Goal: Task Accomplishment & Management: Manage account settings

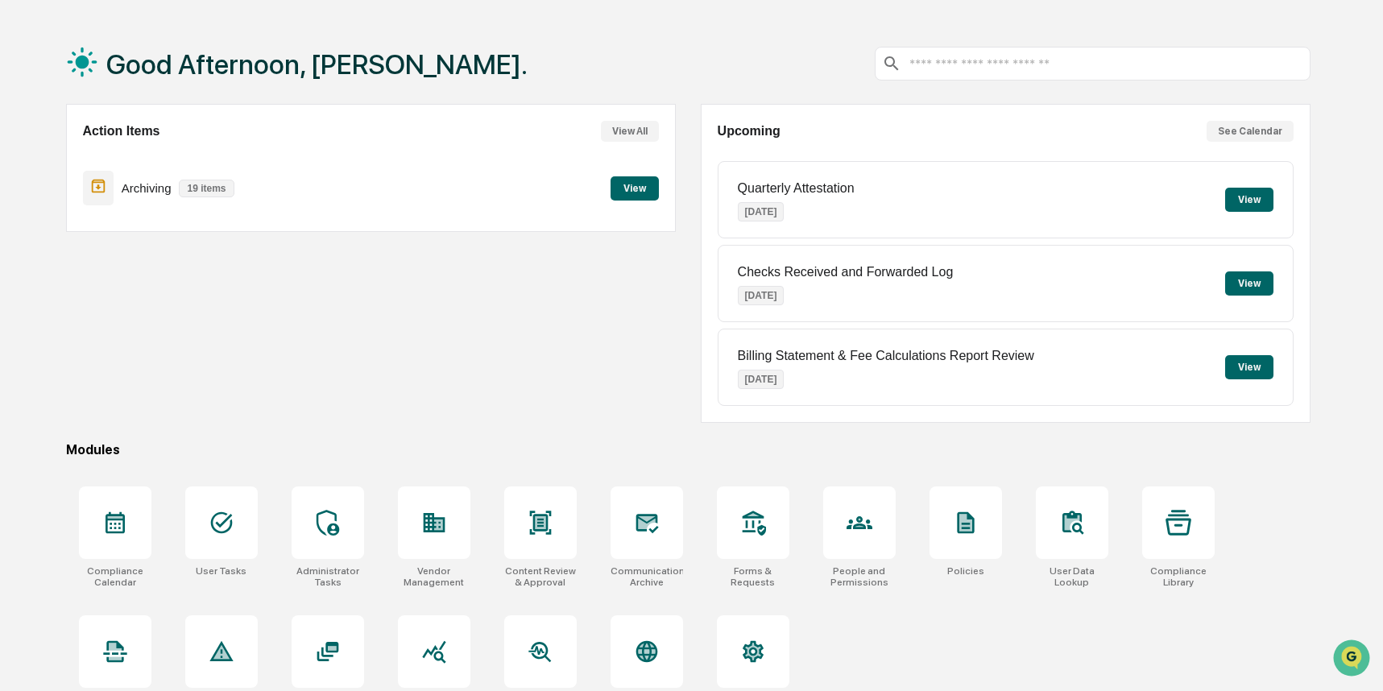
scroll to position [92, 0]
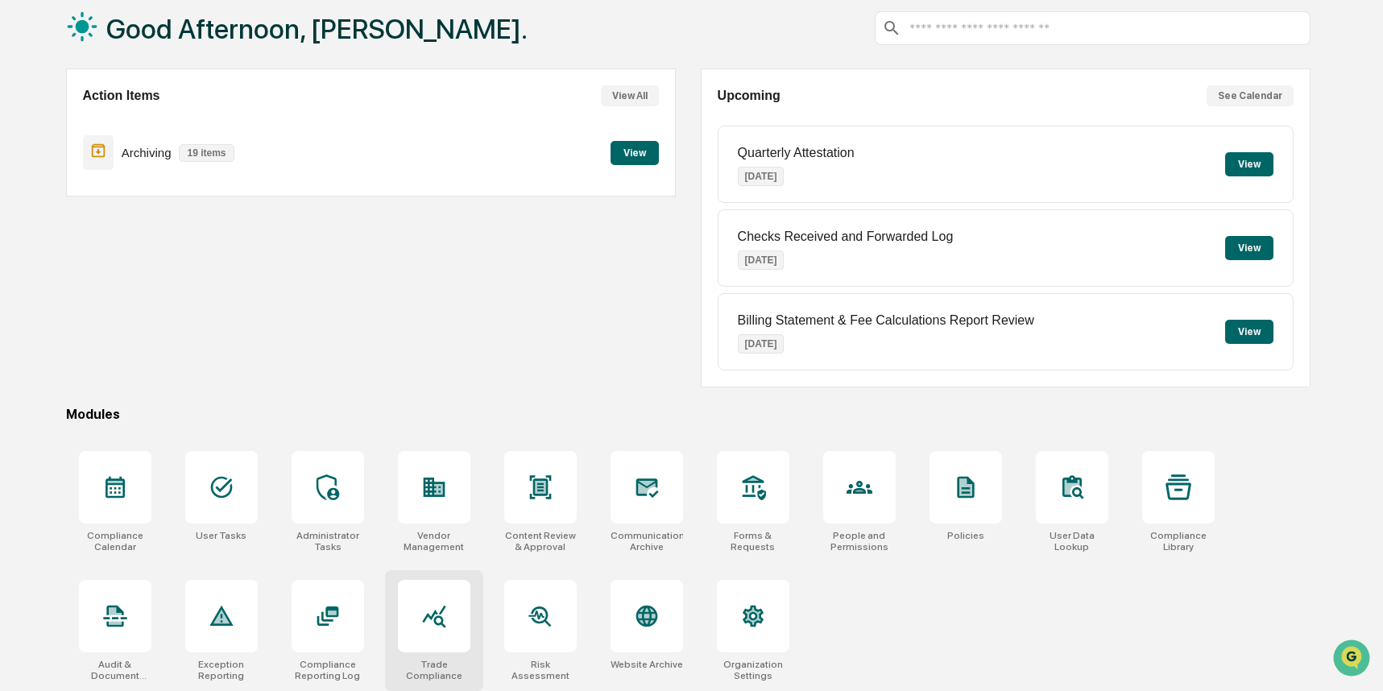
click at [429, 611] on icon at bounding box center [434, 616] width 26 height 26
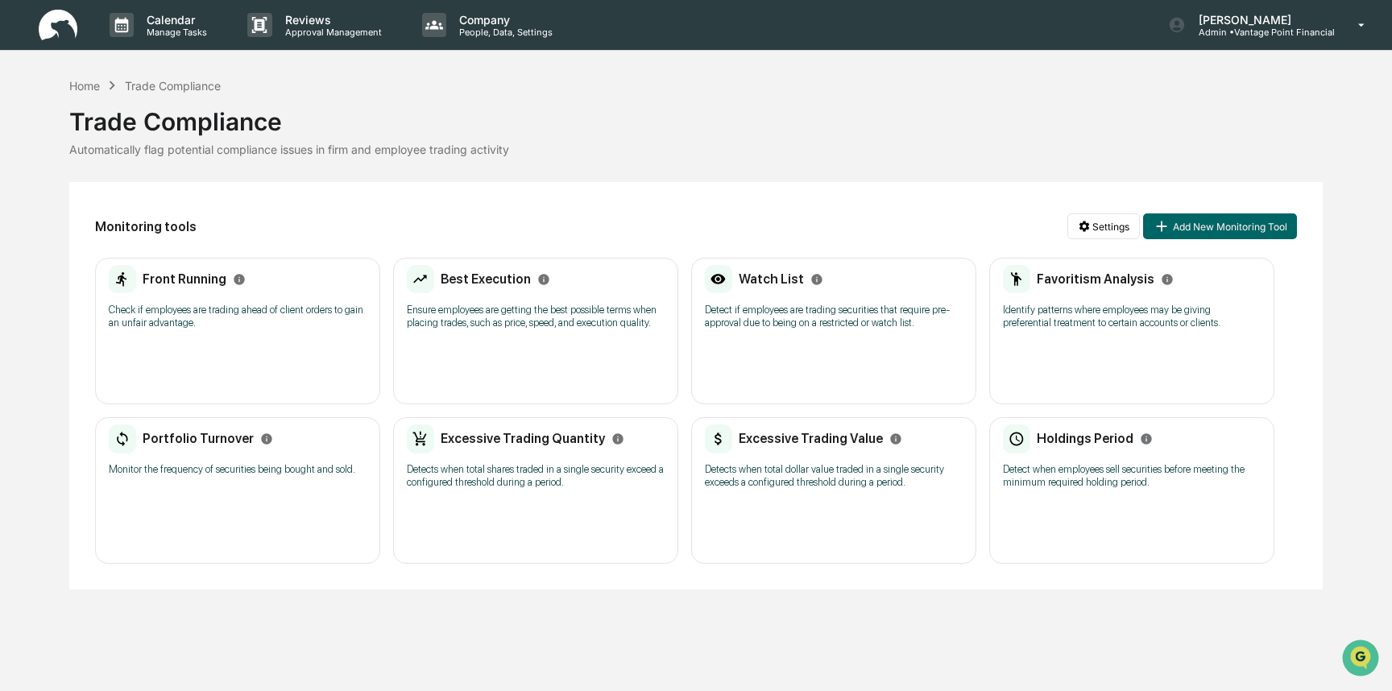
click at [527, 446] on h2 "Excessive Trading Quantity" at bounding box center [523, 438] width 164 height 15
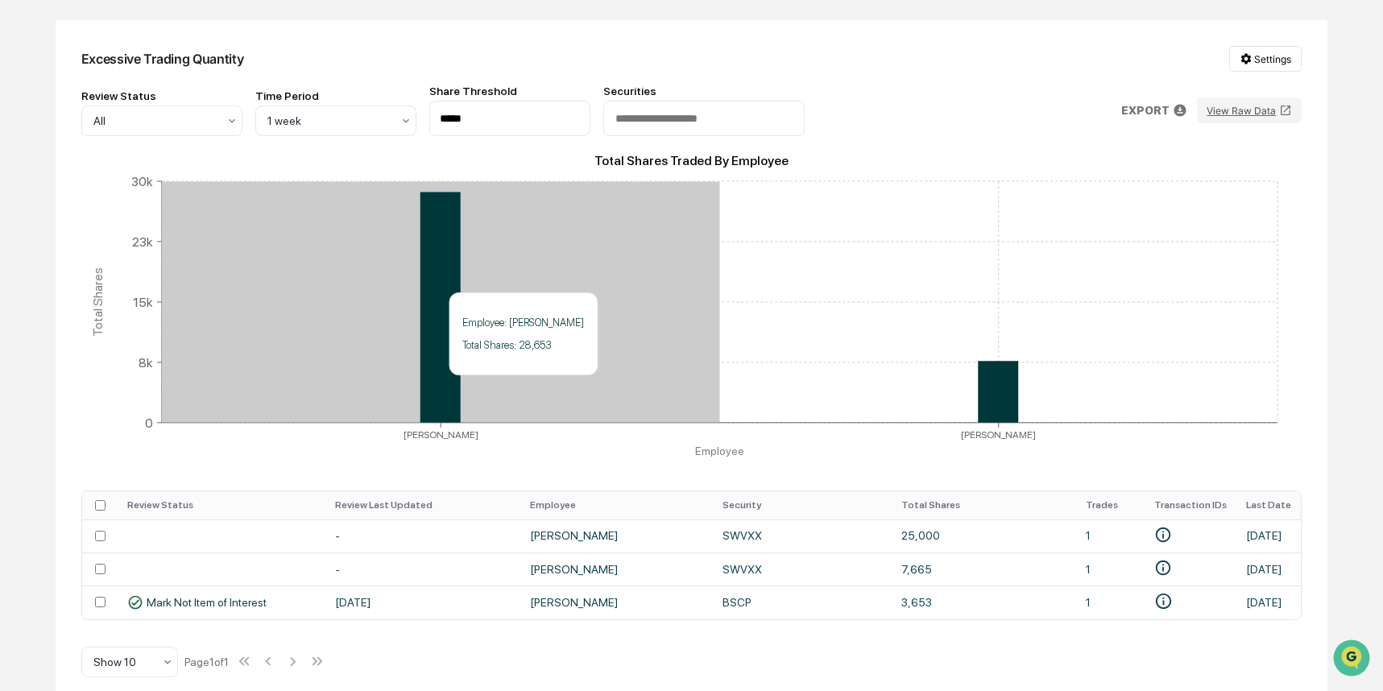
scroll to position [182, 0]
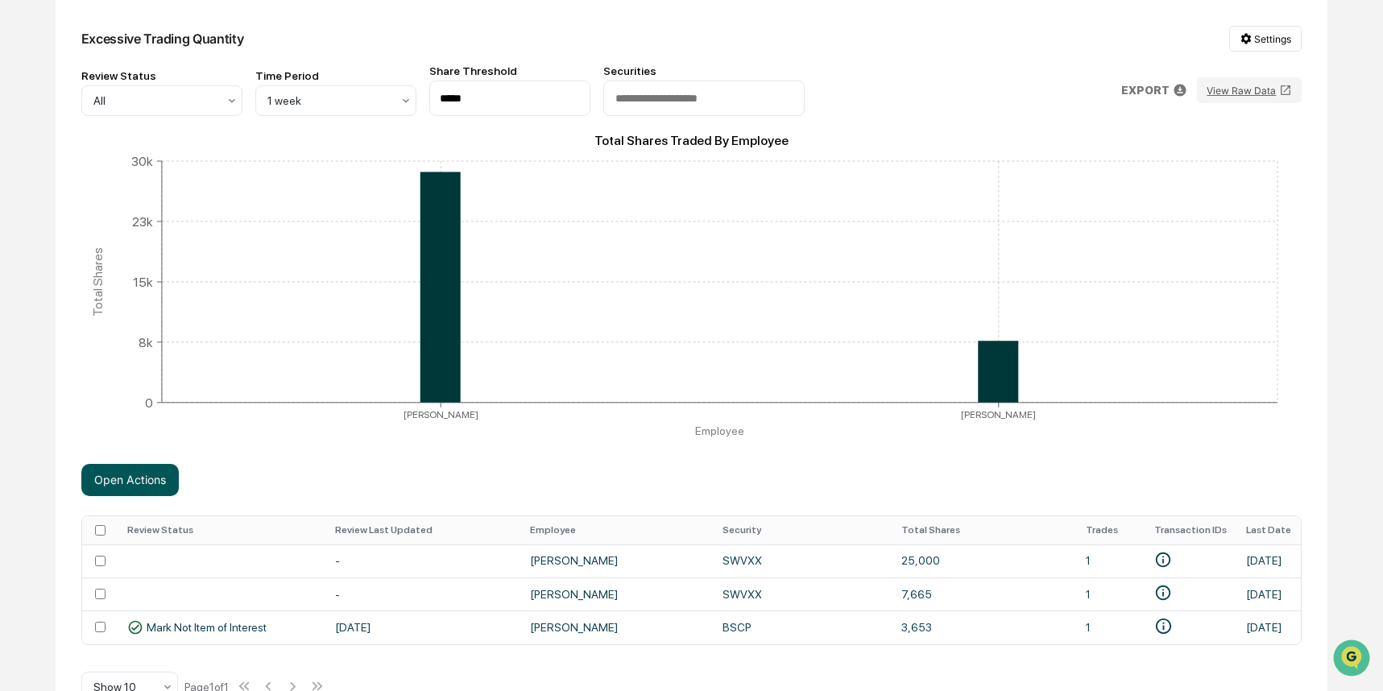
click at [129, 479] on button "Open Actions" at bounding box center [129, 480] width 97 height 32
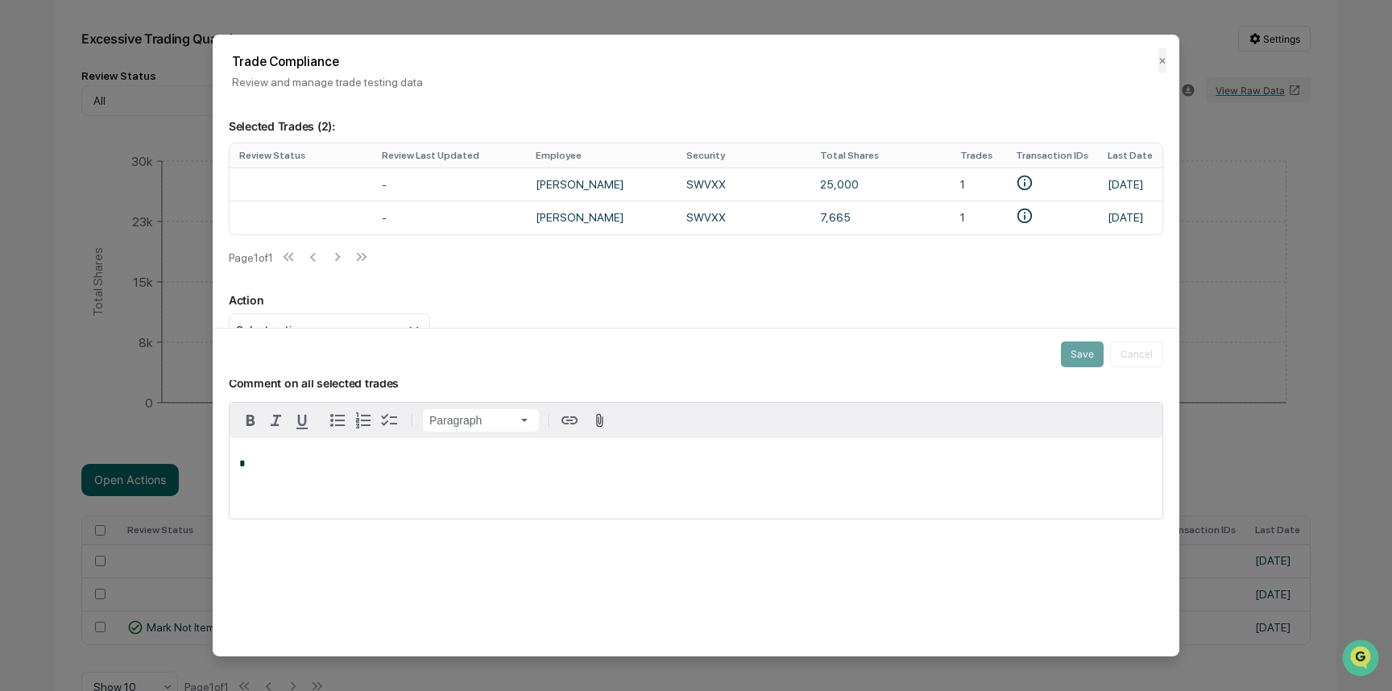
click at [476, 274] on div "Review Status Review Last Updated Employee Security Total Shares Trades Transac…" at bounding box center [696, 208] width 934 height 131
click at [255, 460] on div "*" at bounding box center [696, 478] width 933 height 81
click at [1066, 352] on button "Save" at bounding box center [1082, 355] width 43 height 26
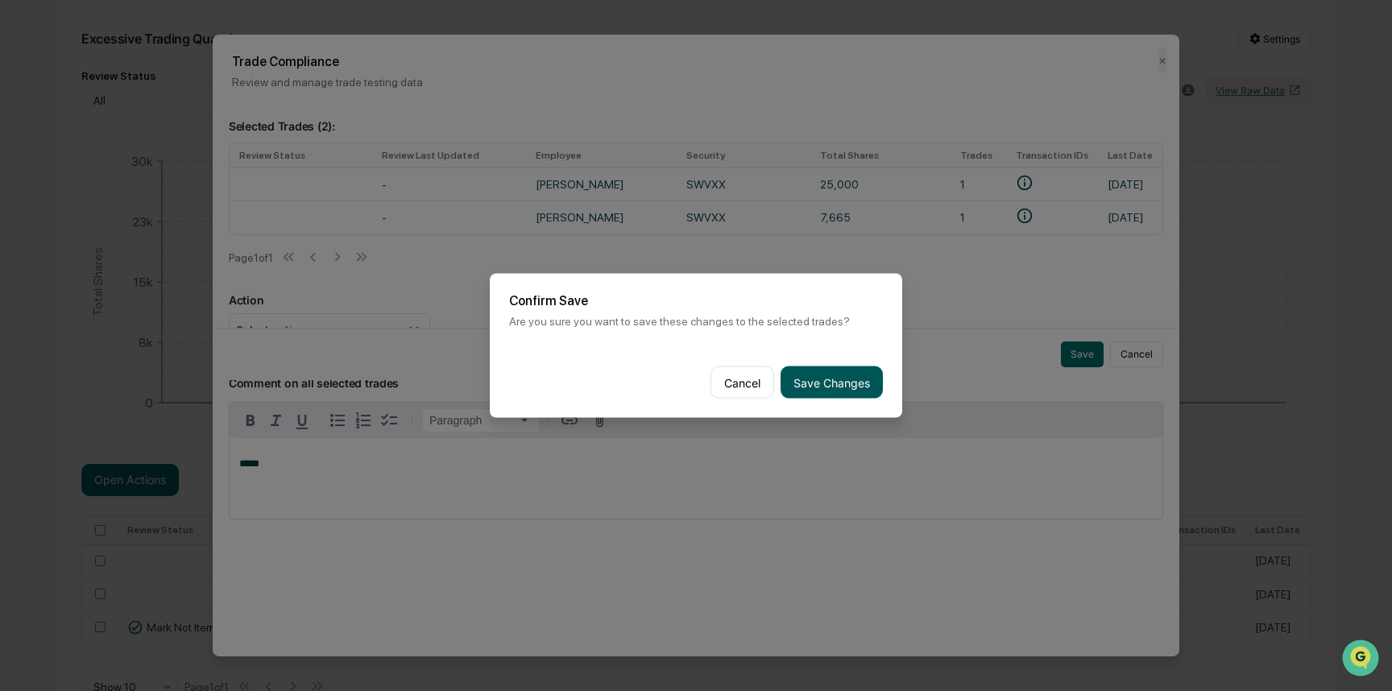
click at [814, 377] on button "Save Changes" at bounding box center [831, 382] width 102 height 32
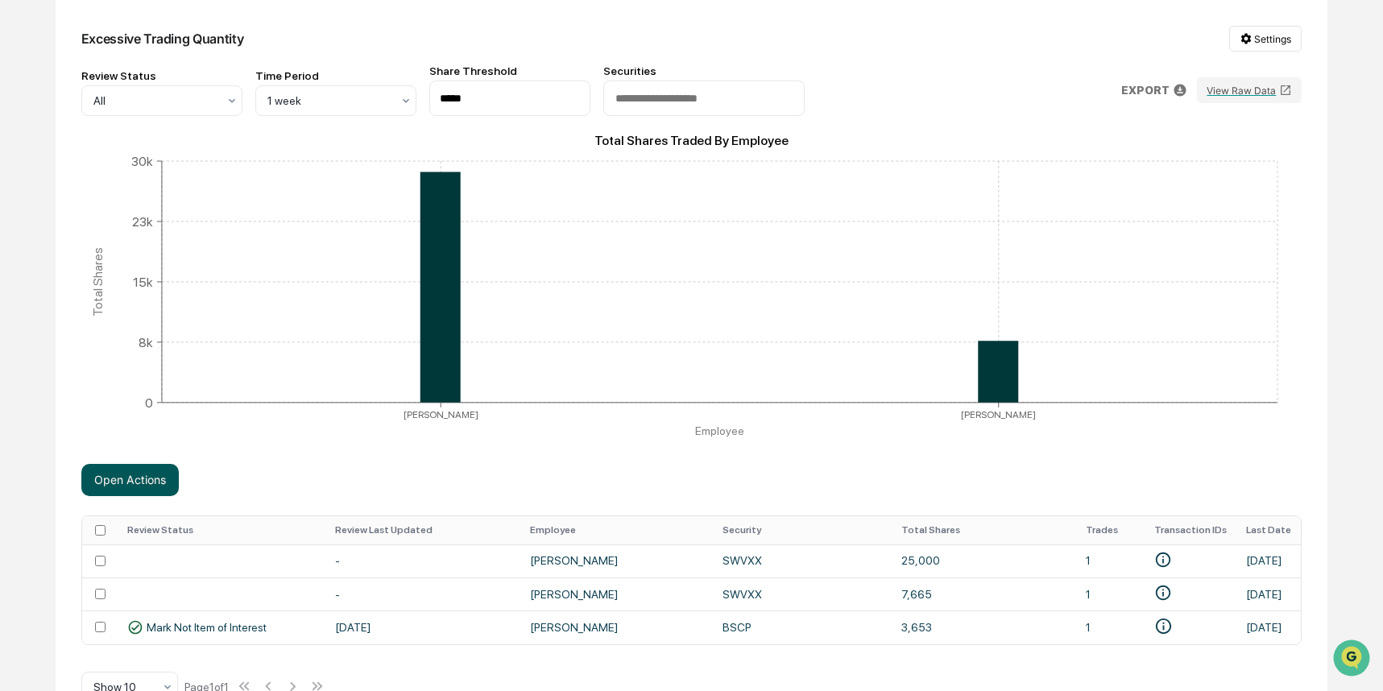
click at [142, 482] on button "Open Actions" at bounding box center [129, 480] width 97 height 32
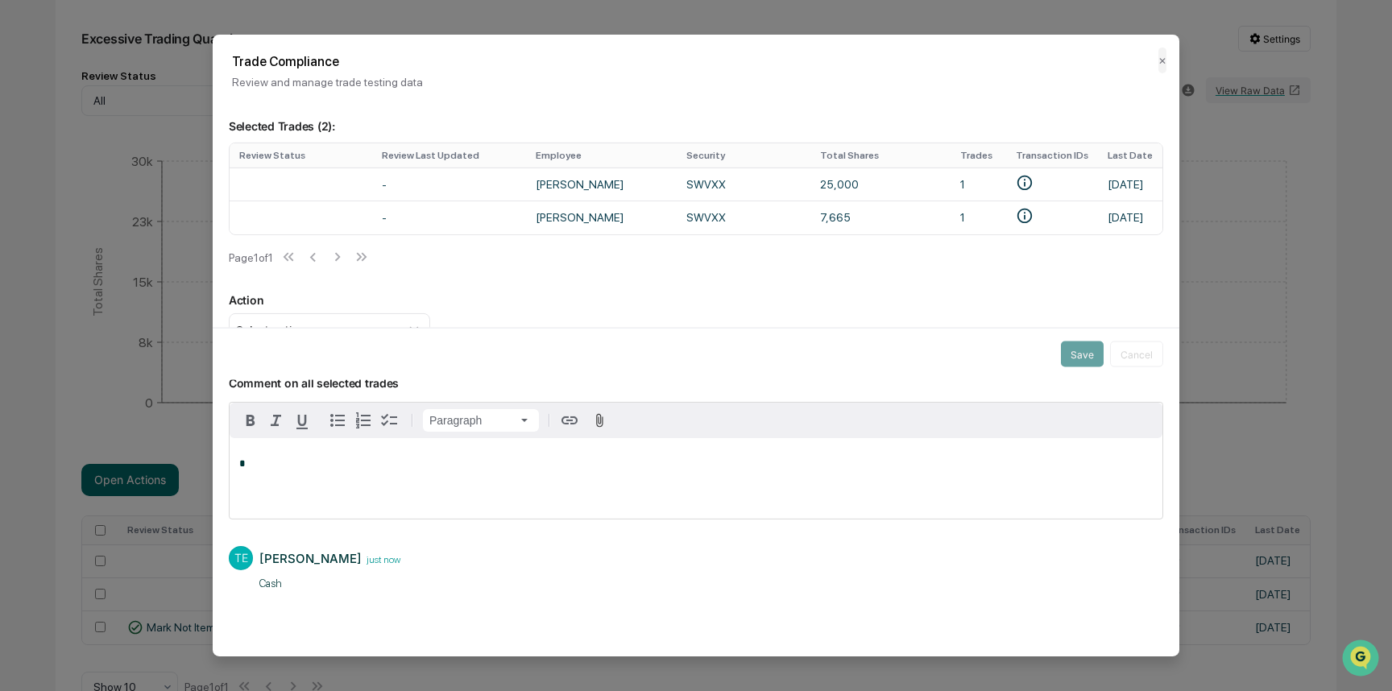
click at [615, 299] on p "Action" at bounding box center [696, 299] width 934 height 14
click at [416, 325] on div "Select action..." at bounding box center [329, 329] width 201 height 32
click at [322, 401] on div "Mark Not Item of Interest" at bounding box center [329, 393] width 188 height 18
click at [1090, 351] on button "Save" at bounding box center [1082, 355] width 43 height 26
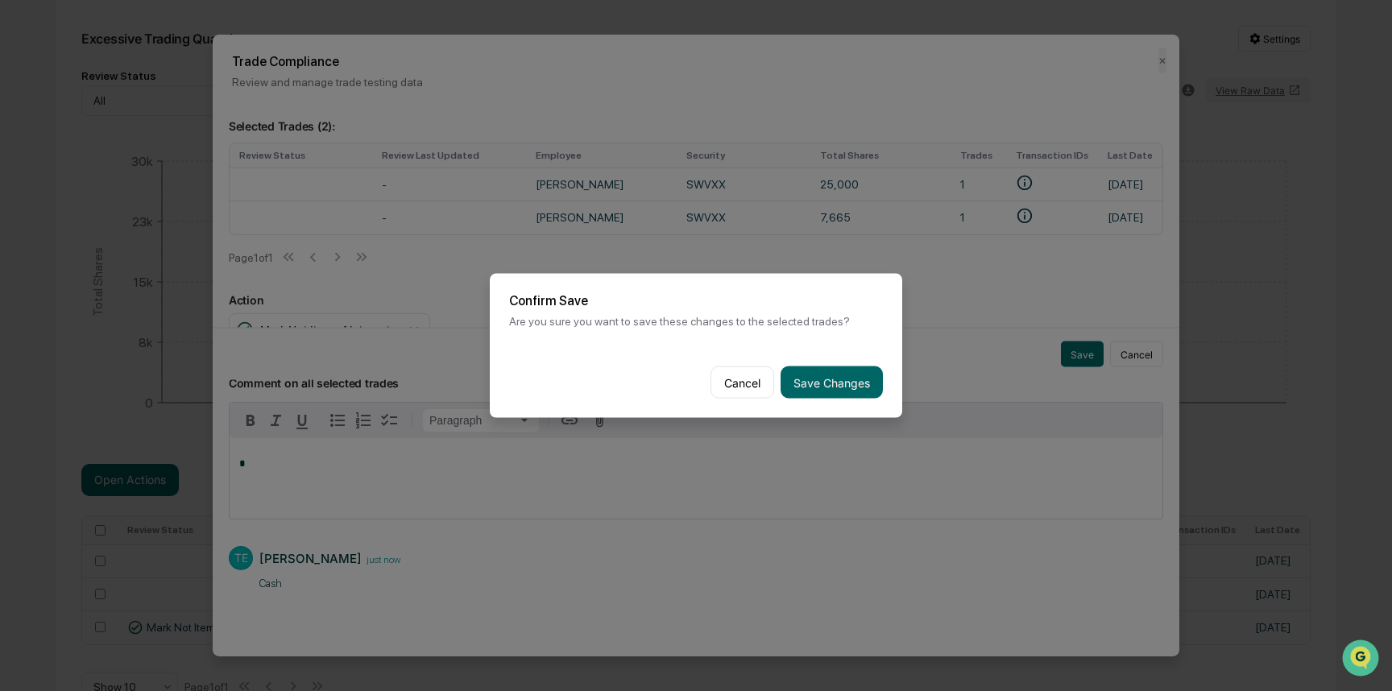
drag, startPoint x: 810, startPoint y: 380, endPoint x: 786, endPoint y: 390, distance: 26.0
click at [809, 380] on button "Save Changes" at bounding box center [831, 382] width 102 height 32
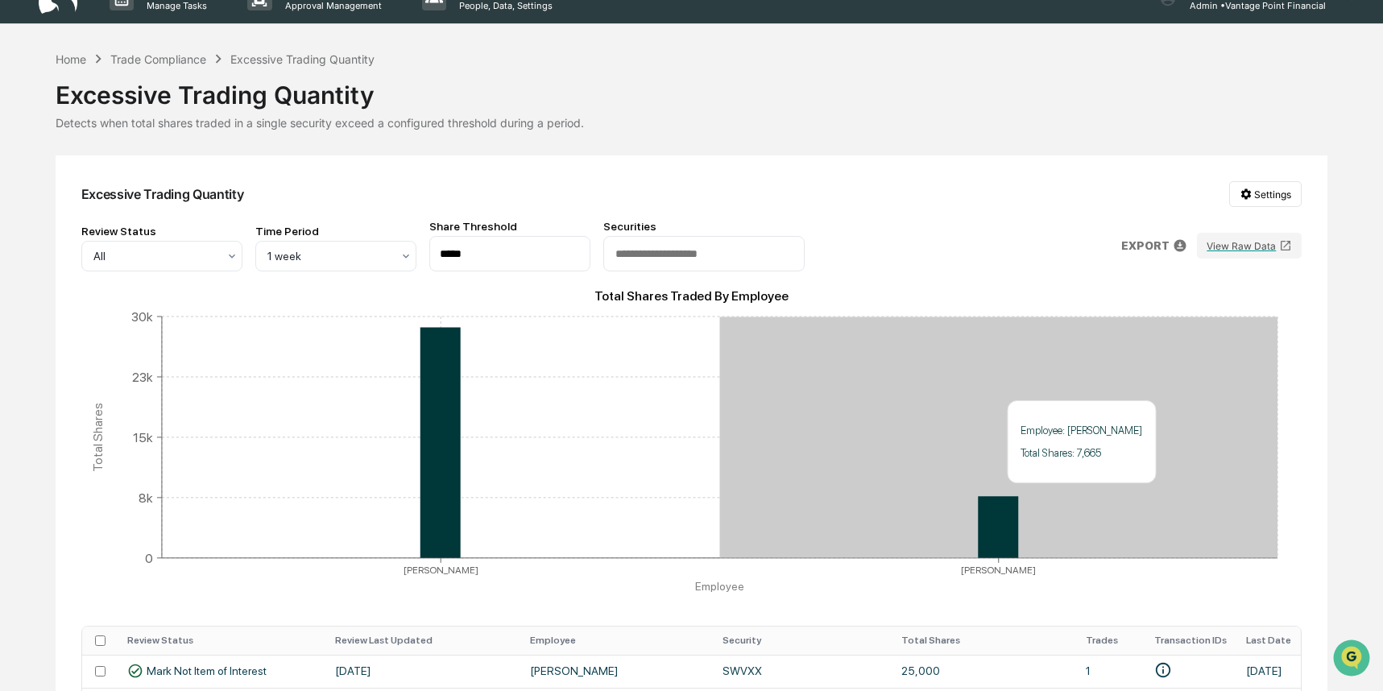
scroll to position [0, 0]
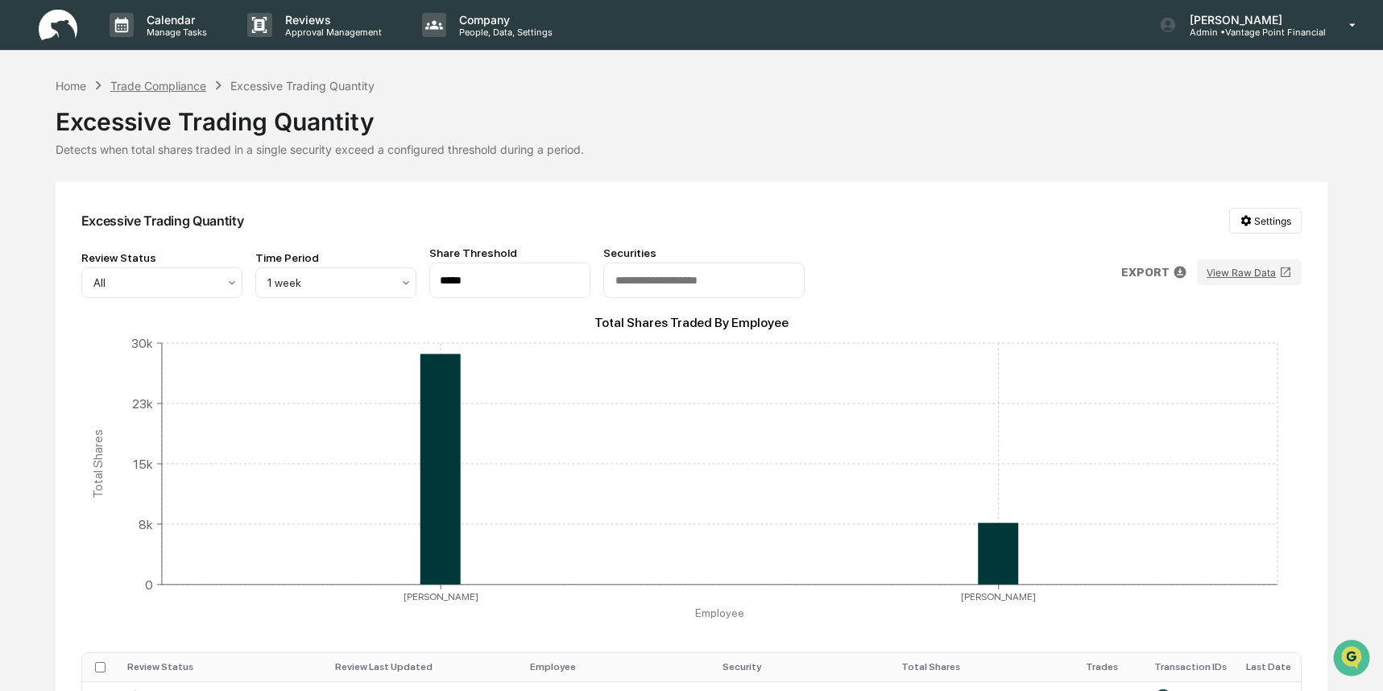
click at [179, 81] on div "Trade Compliance" at bounding box center [158, 86] width 96 height 14
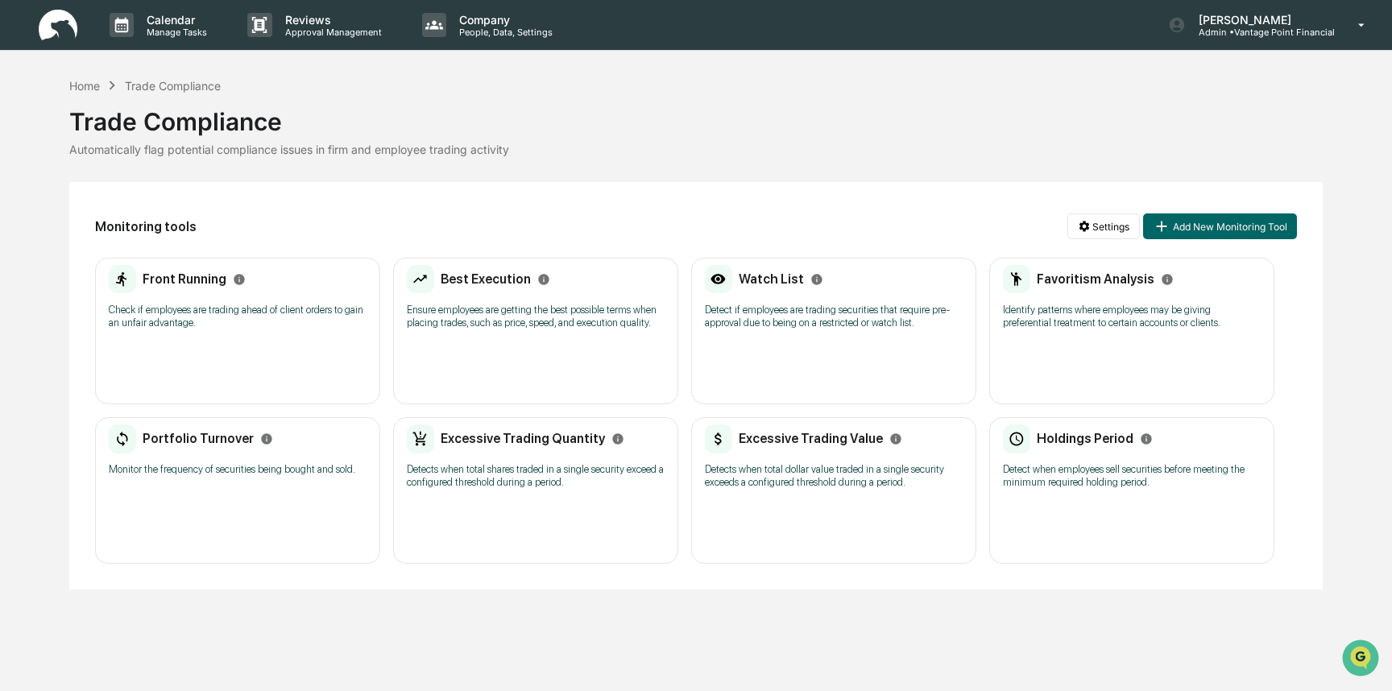
click at [1054, 499] on div "Holdings Period Detect when employees sell securities before meeting the minimu…" at bounding box center [1132, 461] width 258 height 75
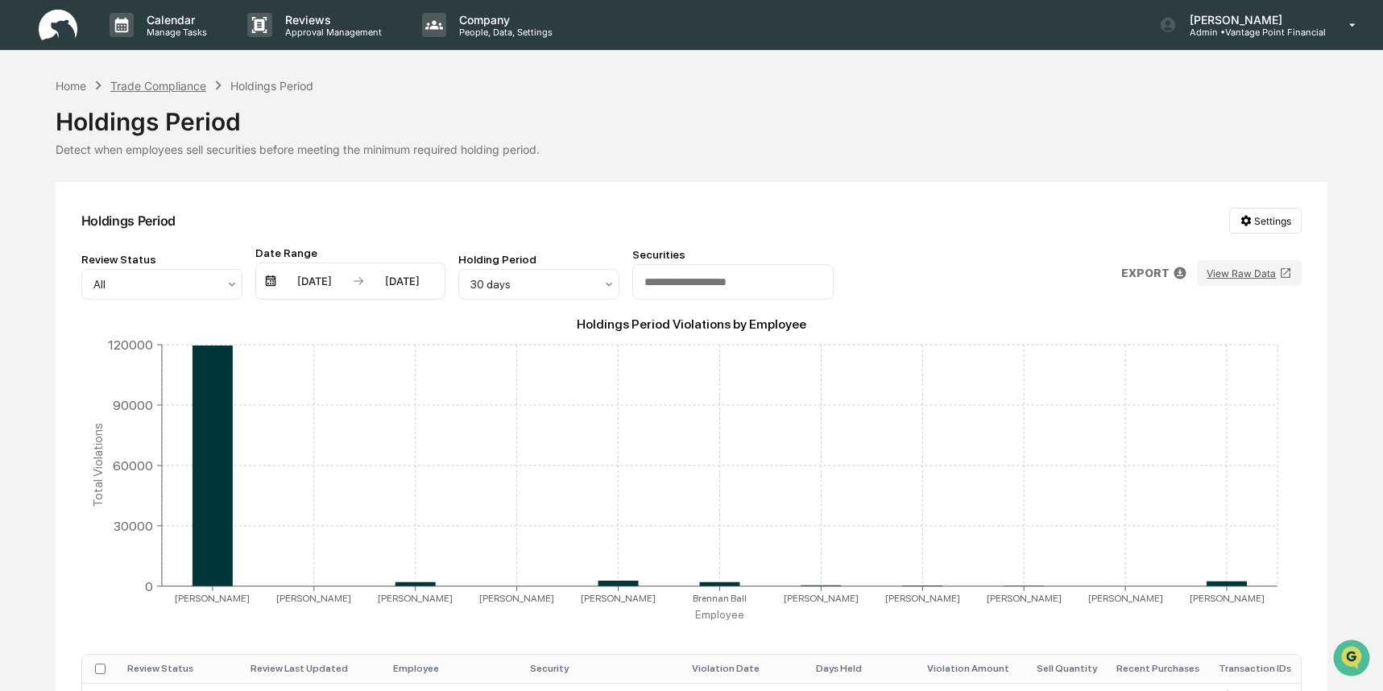
click at [147, 85] on div "Trade Compliance" at bounding box center [158, 86] width 96 height 14
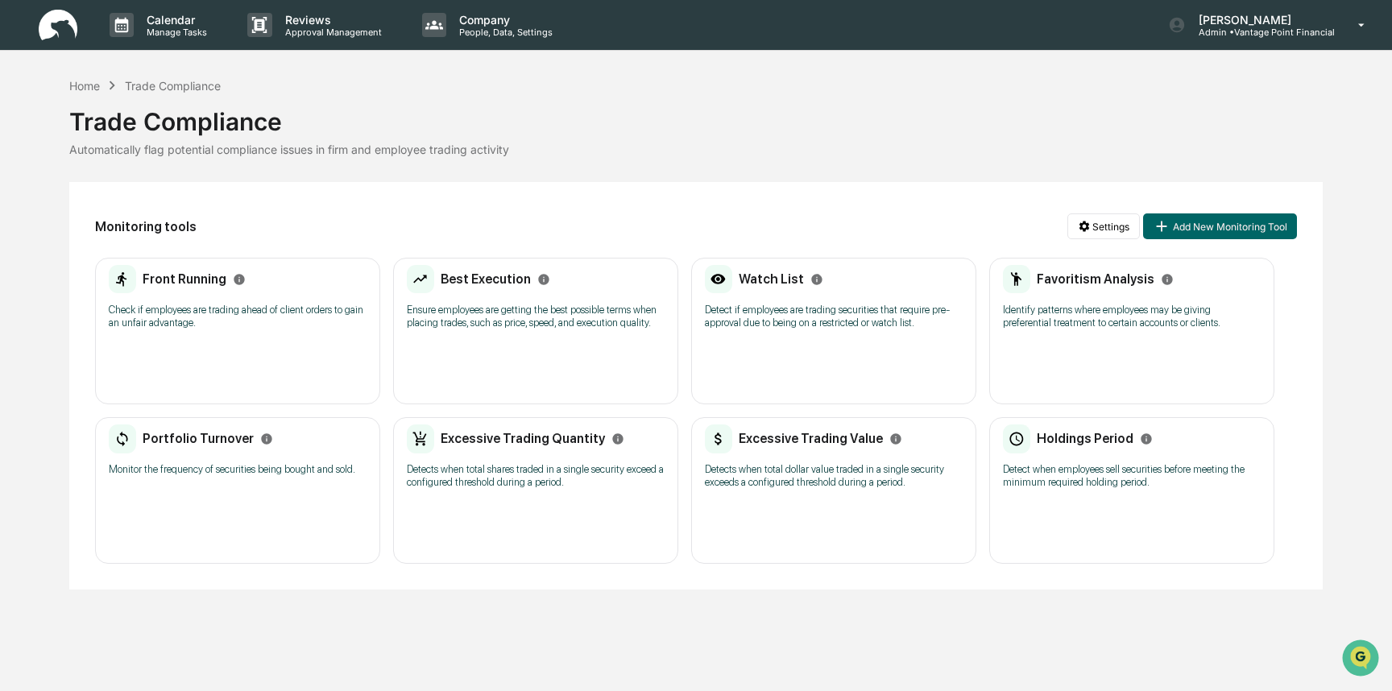
click at [789, 489] on p "Detects when total dollar value traded in a single security exceeds a configure…" at bounding box center [834, 476] width 258 height 26
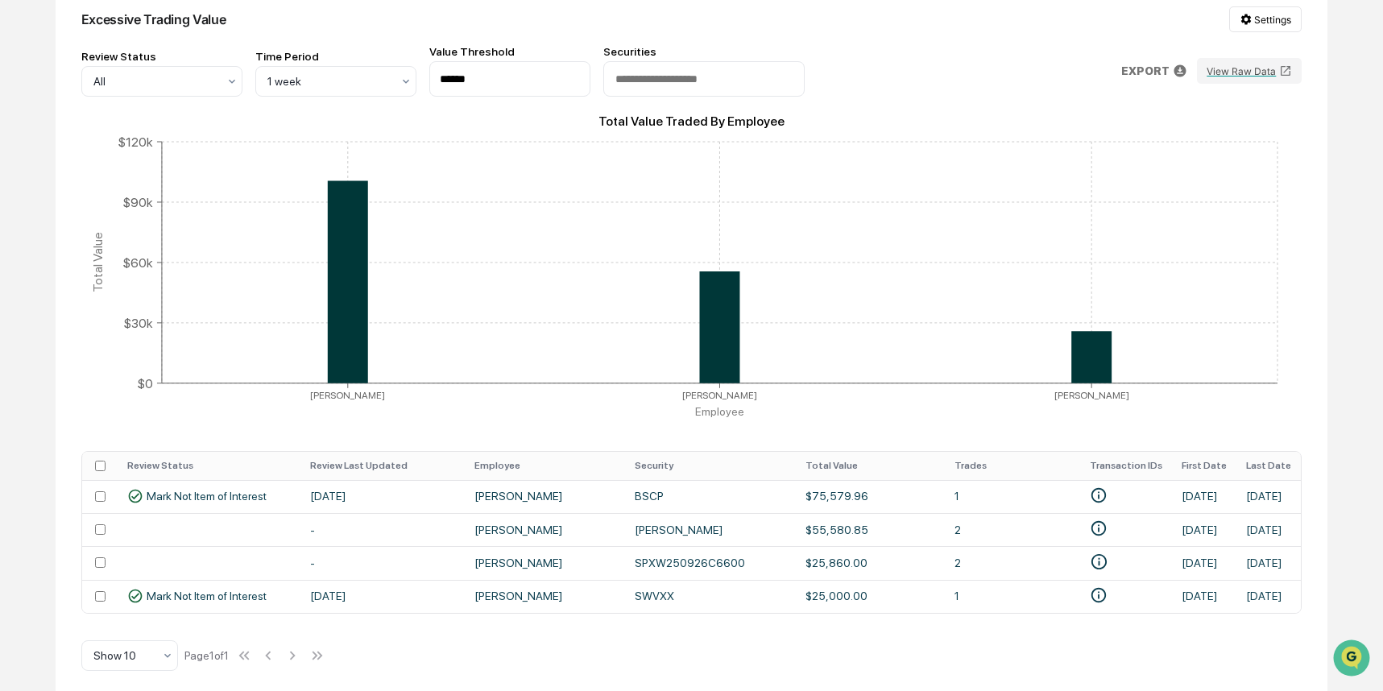
scroll to position [215, 0]
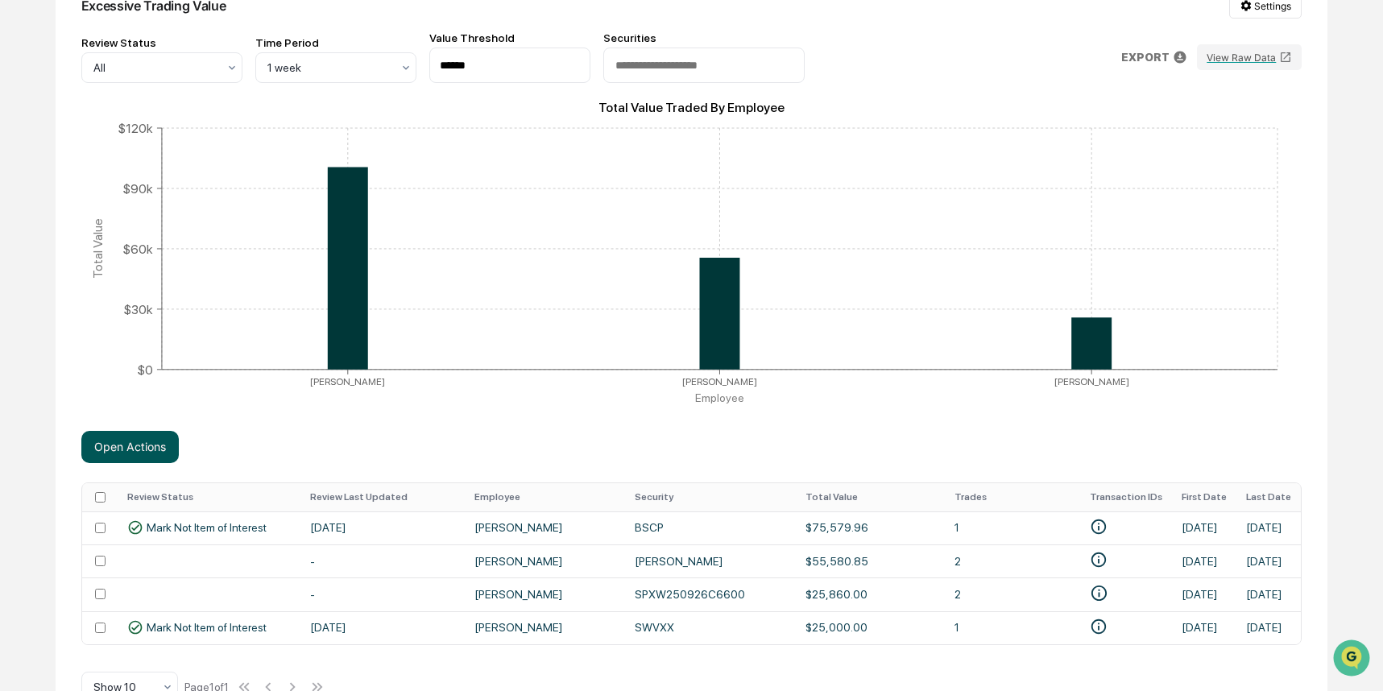
click at [145, 453] on button "Open Actions" at bounding box center [129, 447] width 97 height 32
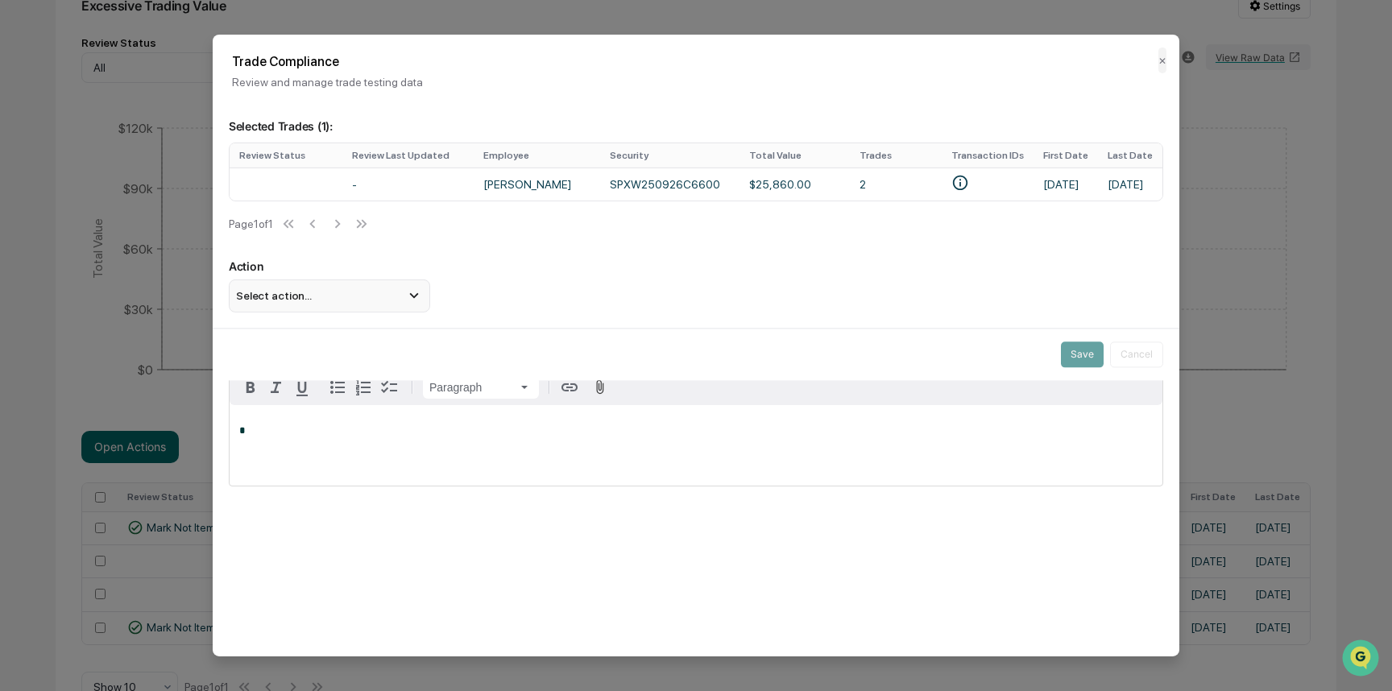
click at [417, 300] on icon at bounding box center [414, 296] width 18 height 18
click at [292, 368] on div "Save Cancel" at bounding box center [696, 354] width 967 height 52
drag, startPoint x: 264, startPoint y: 435, endPoint x: 283, endPoint y: 432, distance: 18.8
click at [264, 435] on p "*" at bounding box center [695, 429] width 913 height 11
click at [402, 298] on div "Select action..." at bounding box center [329, 295] width 201 height 32
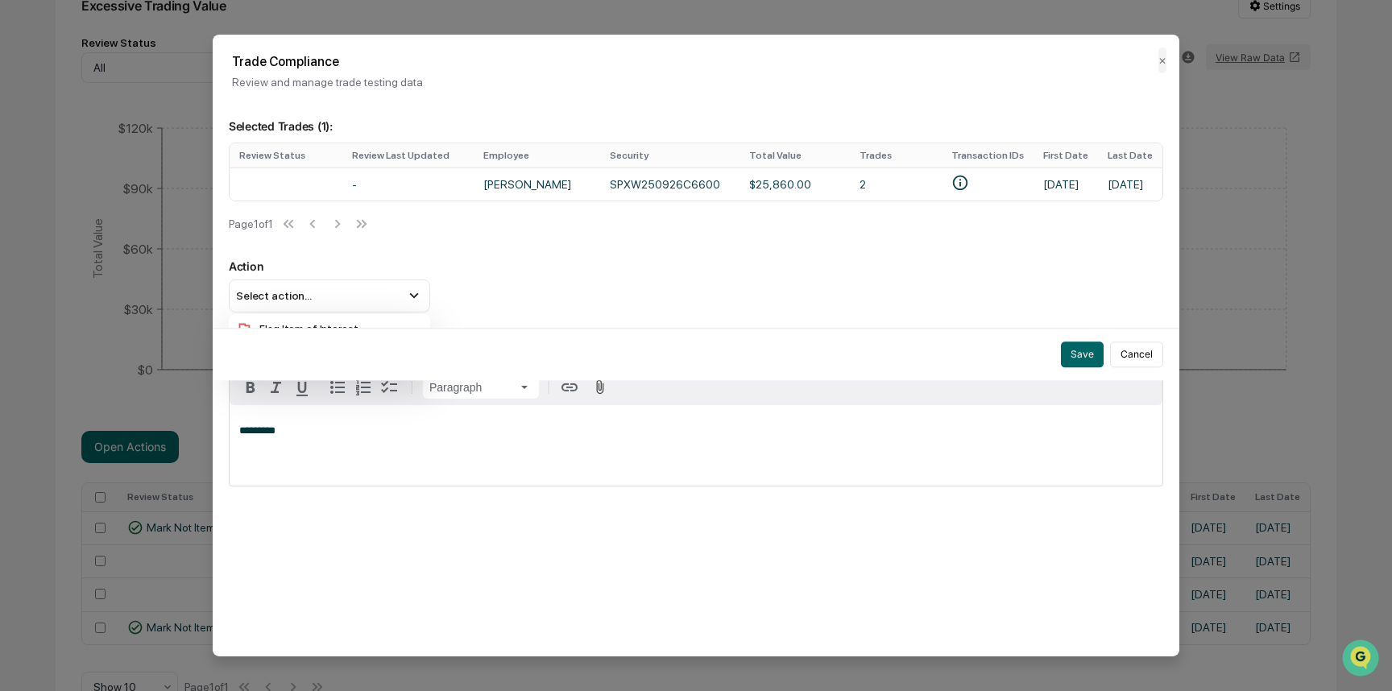
click at [895, 260] on div "Selected Trades ( 1 ): Review Status Review Last Updated Employee Security Tota…" at bounding box center [696, 206] width 934 height 213
click at [1079, 358] on button "Save" at bounding box center [1082, 355] width 43 height 26
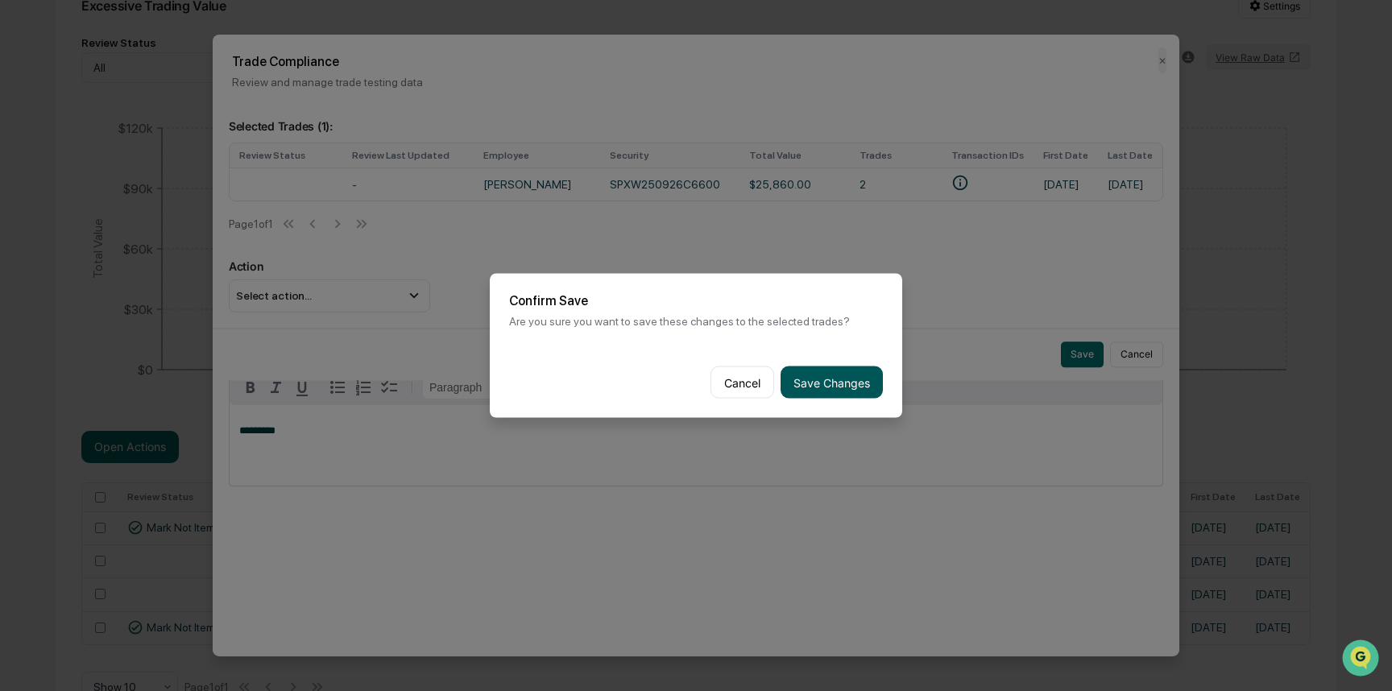
click at [813, 385] on button "Save Changes" at bounding box center [831, 382] width 102 height 32
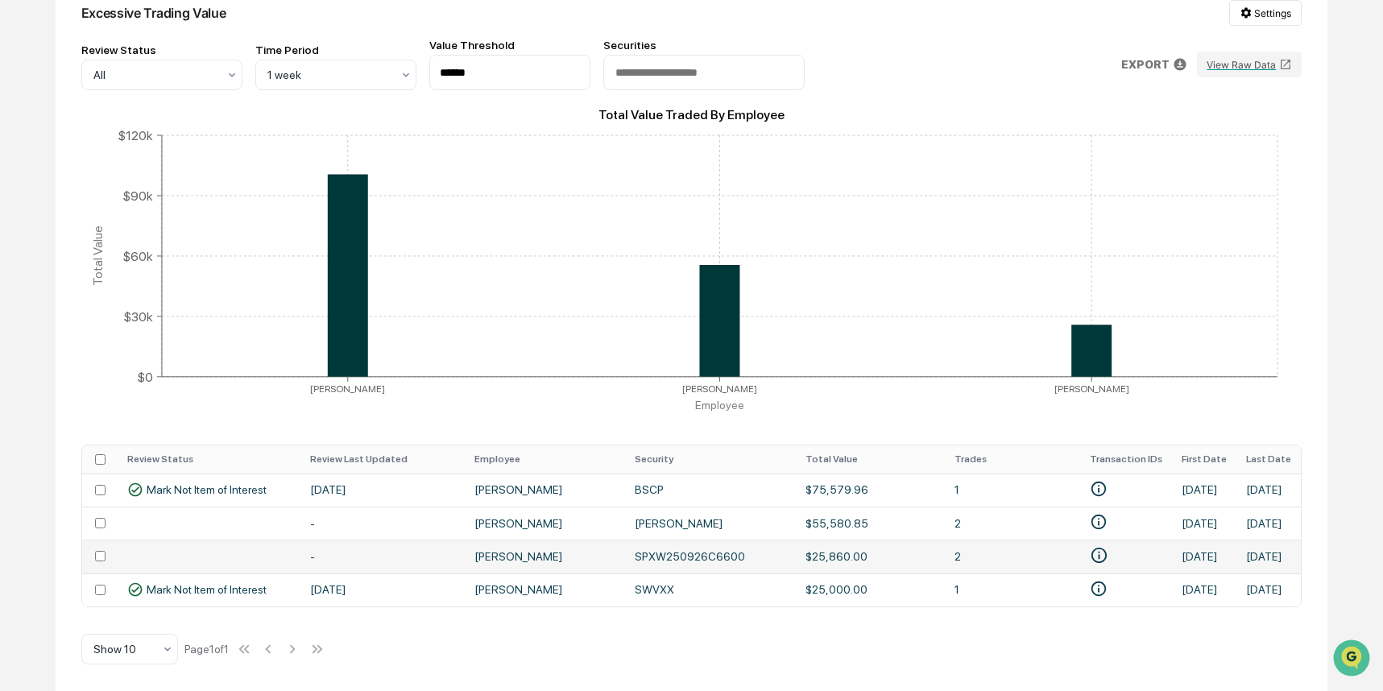
click at [93, 553] on td at bounding box center [99, 556] width 35 height 33
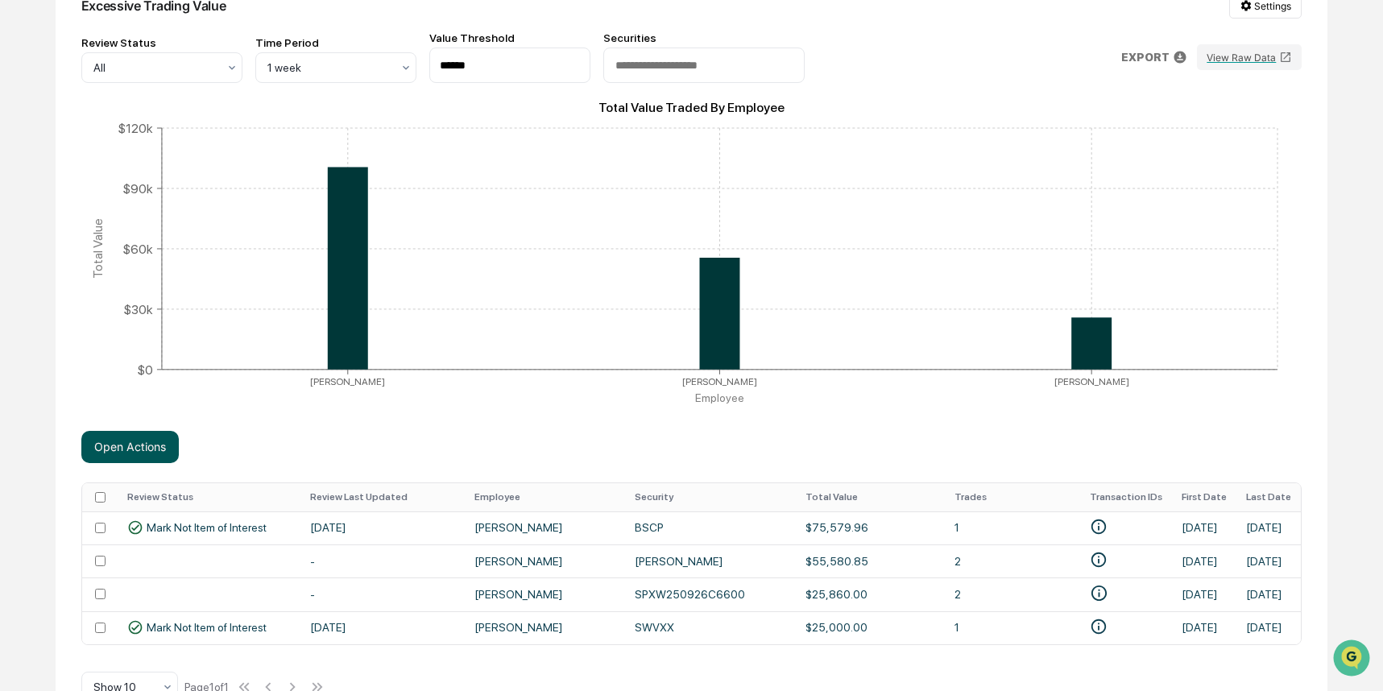
click at [120, 449] on button "Open Actions" at bounding box center [129, 447] width 97 height 32
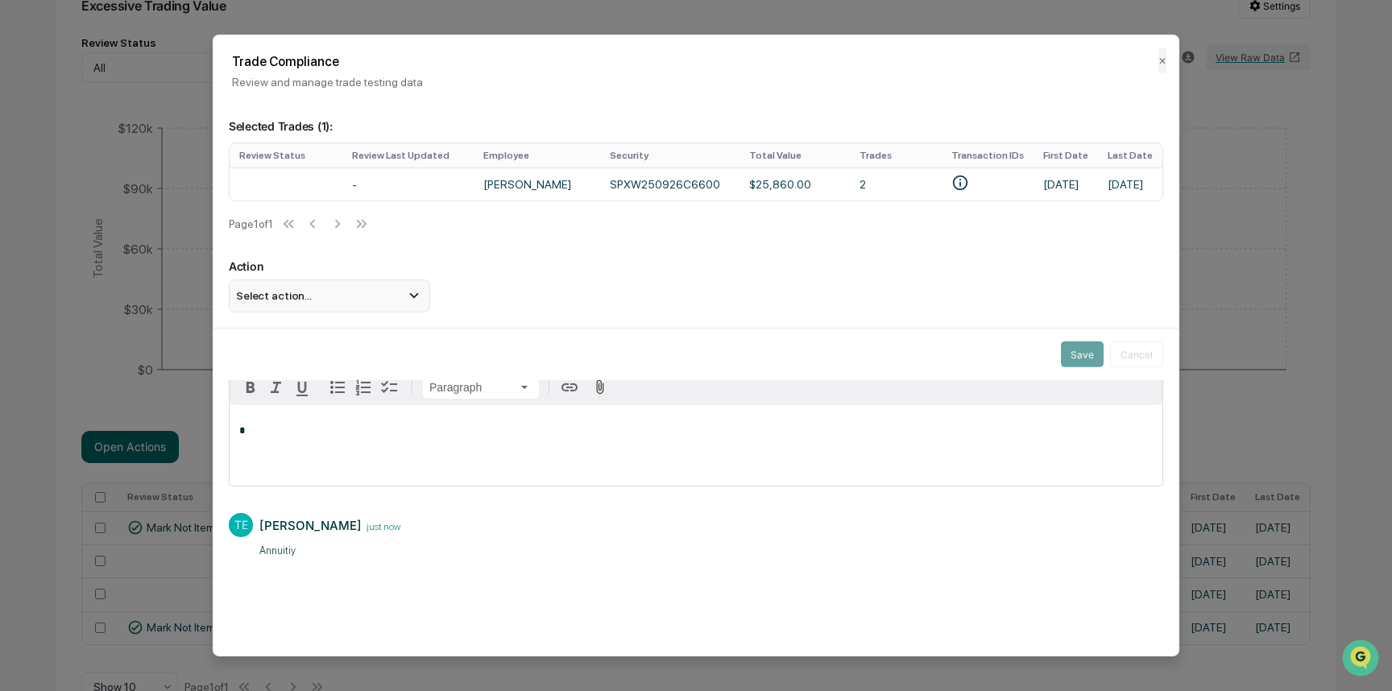
click at [418, 299] on icon at bounding box center [414, 296] width 18 height 18
click at [329, 364] on div "Save Cancel" at bounding box center [696, 354] width 967 height 52
click at [388, 324] on div "Selected Trades ( 1 ): Review Status Review Last Updated Employee Security Tota…" at bounding box center [696, 352] width 967 height 504
click at [1161, 64] on button "✕" at bounding box center [1162, 61] width 8 height 26
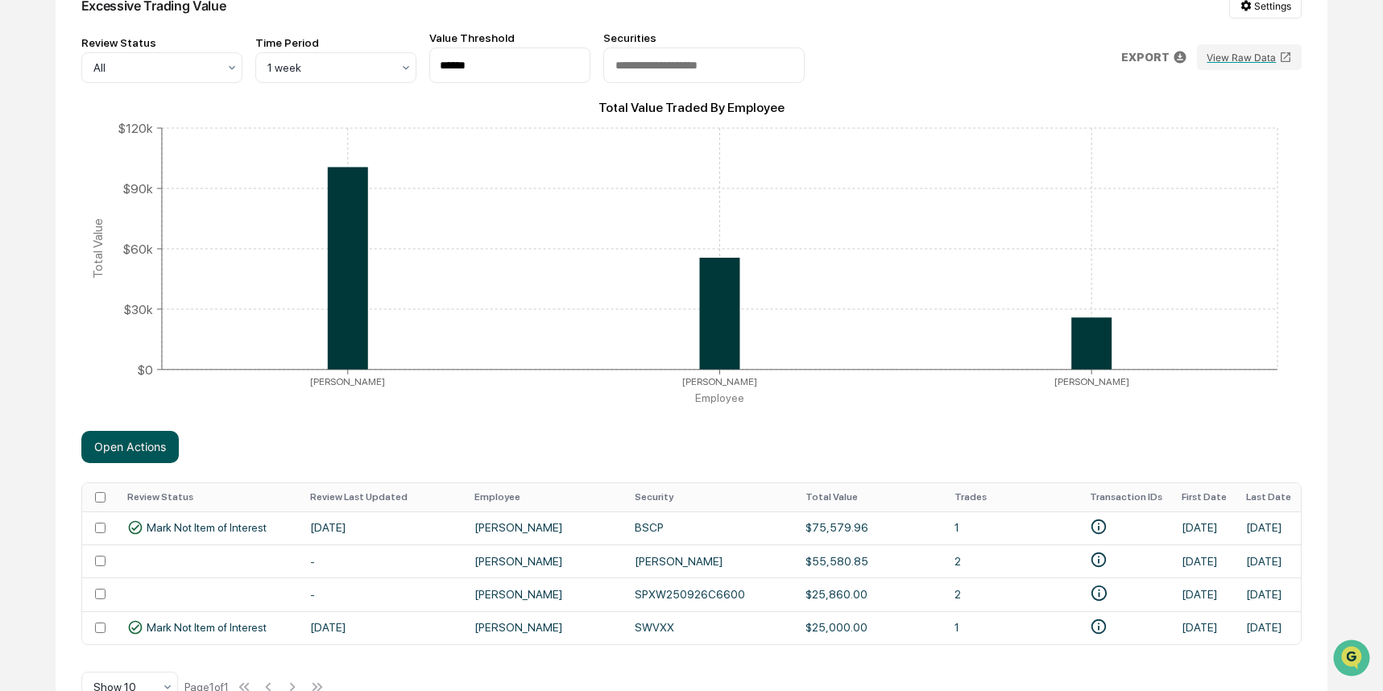
click at [138, 452] on button "Open Actions" at bounding box center [129, 447] width 97 height 32
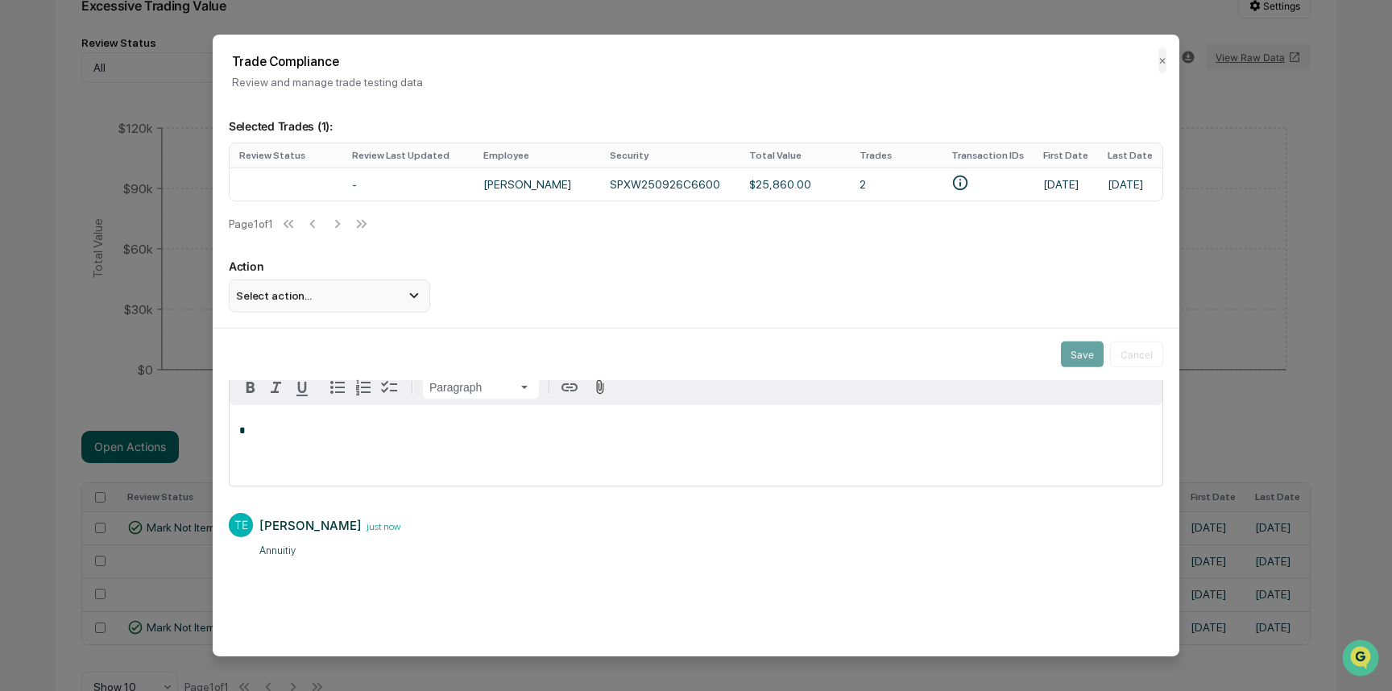
click at [417, 304] on icon at bounding box center [414, 296] width 18 height 18
click at [544, 301] on div "Action Select action... Flag Item of Interest Mark Not Item of Interest" at bounding box center [696, 285] width 934 height 52
click at [359, 312] on div "Select action..." at bounding box center [329, 295] width 201 height 32
click at [296, 353] on div "Save Cancel" at bounding box center [696, 354] width 967 height 52
click at [644, 329] on div "Save Cancel" at bounding box center [696, 354] width 967 height 52
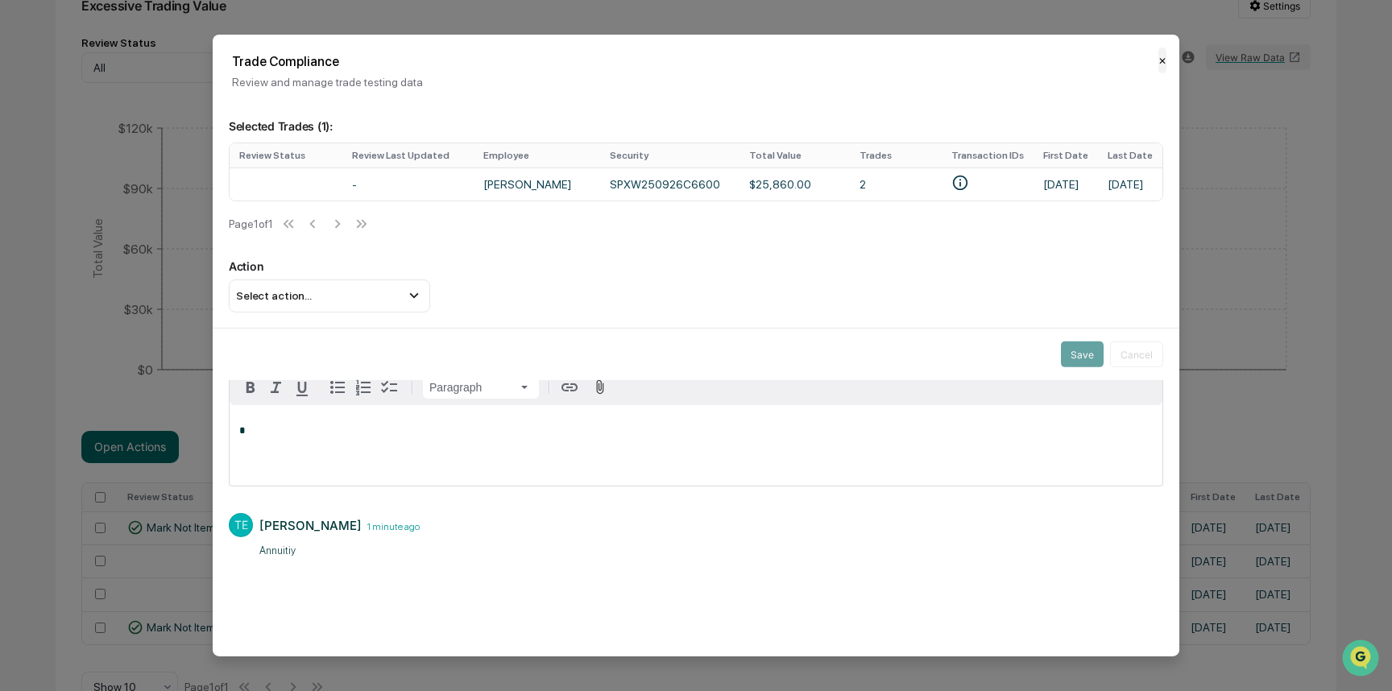
click at [1162, 56] on button "✕" at bounding box center [1162, 61] width 8 height 26
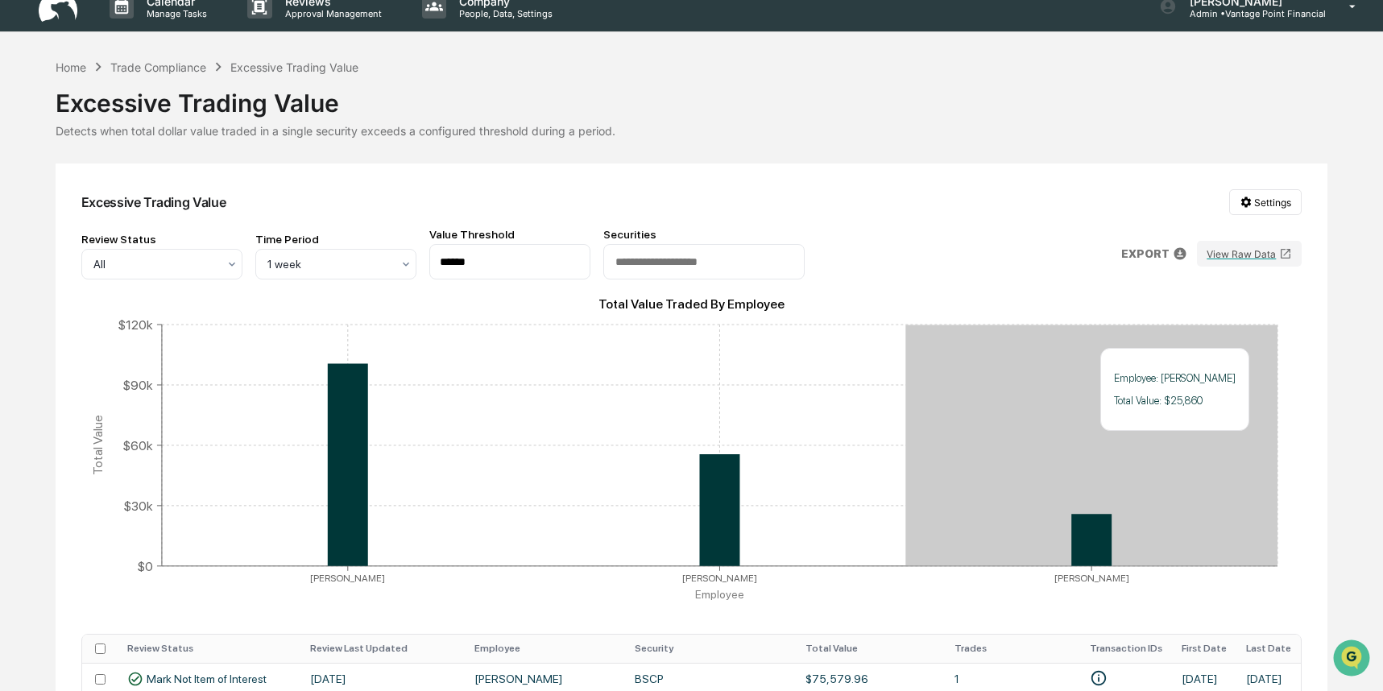
scroll to position [0, 0]
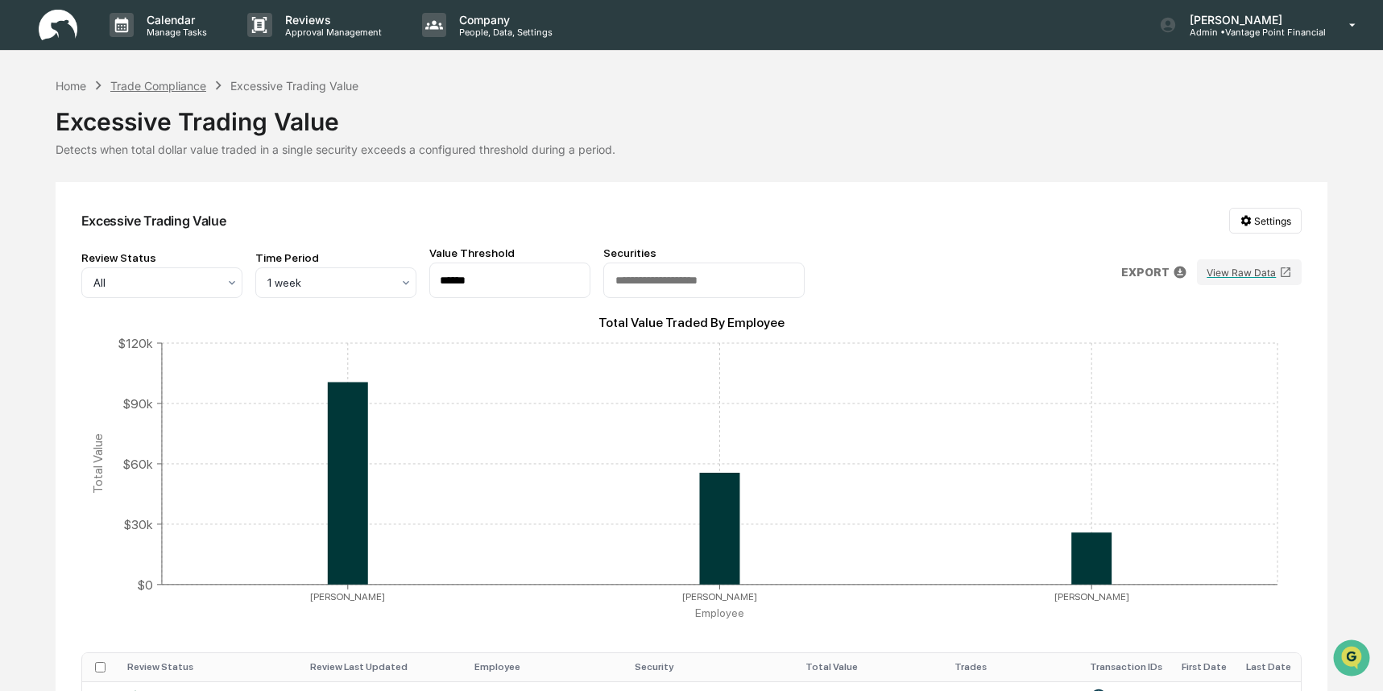
click at [189, 87] on div "Trade Compliance" at bounding box center [158, 86] width 96 height 14
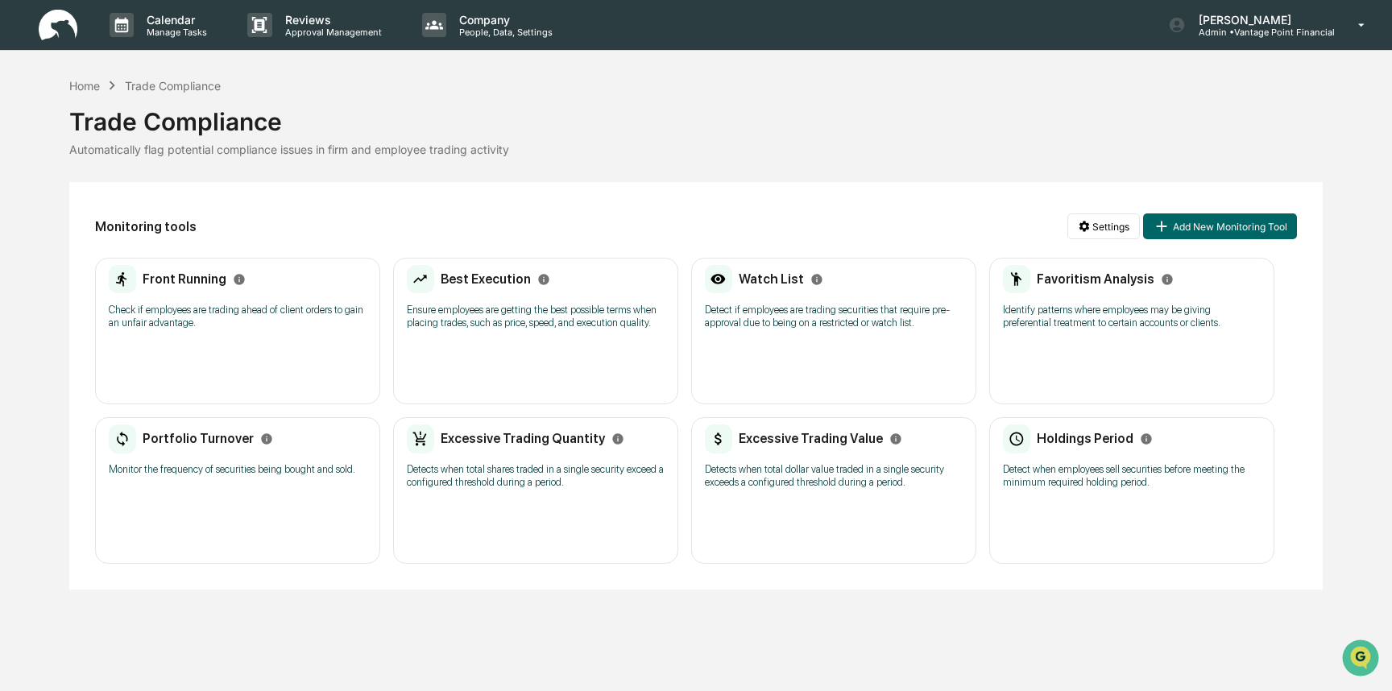
click at [255, 339] on div "Front Running Check if employees are trading ahead of client orders to gain an …" at bounding box center [237, 331] width 285 height 147
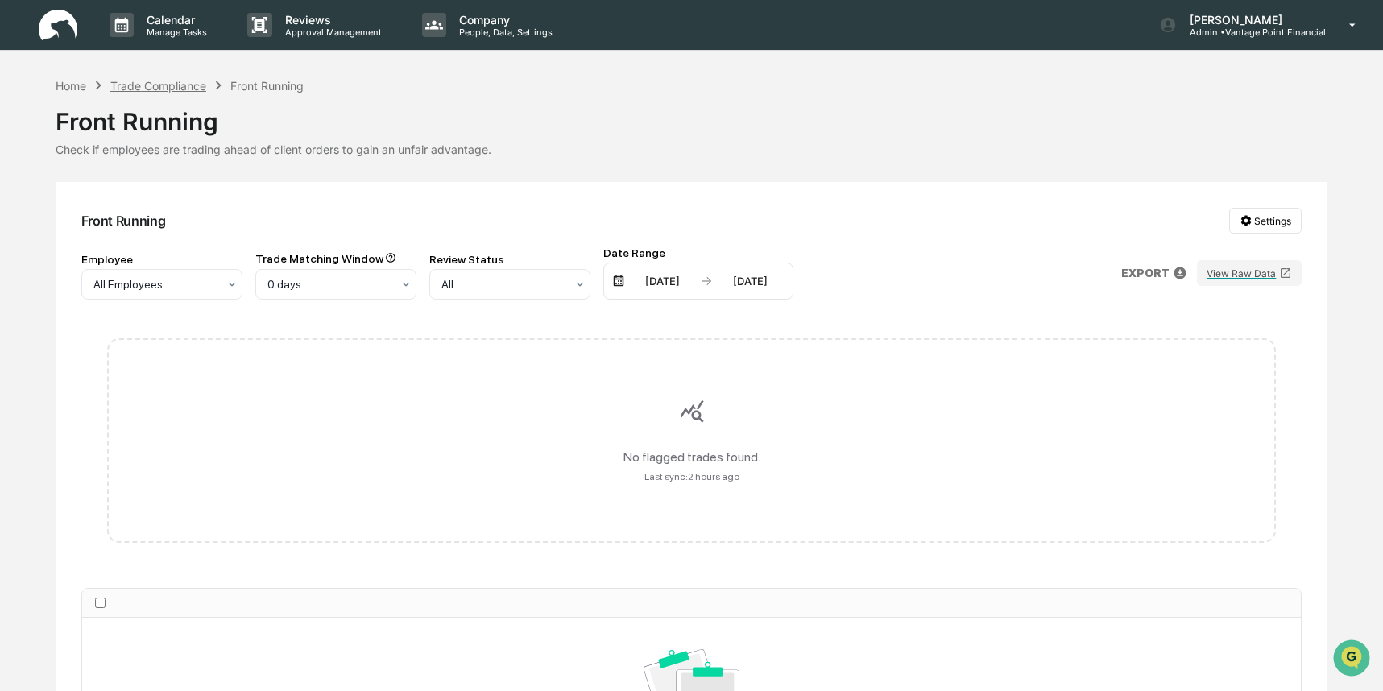
click at [148, 85] on div "Trade Compliance" at bounding box center [158, 86] width 96 height 14
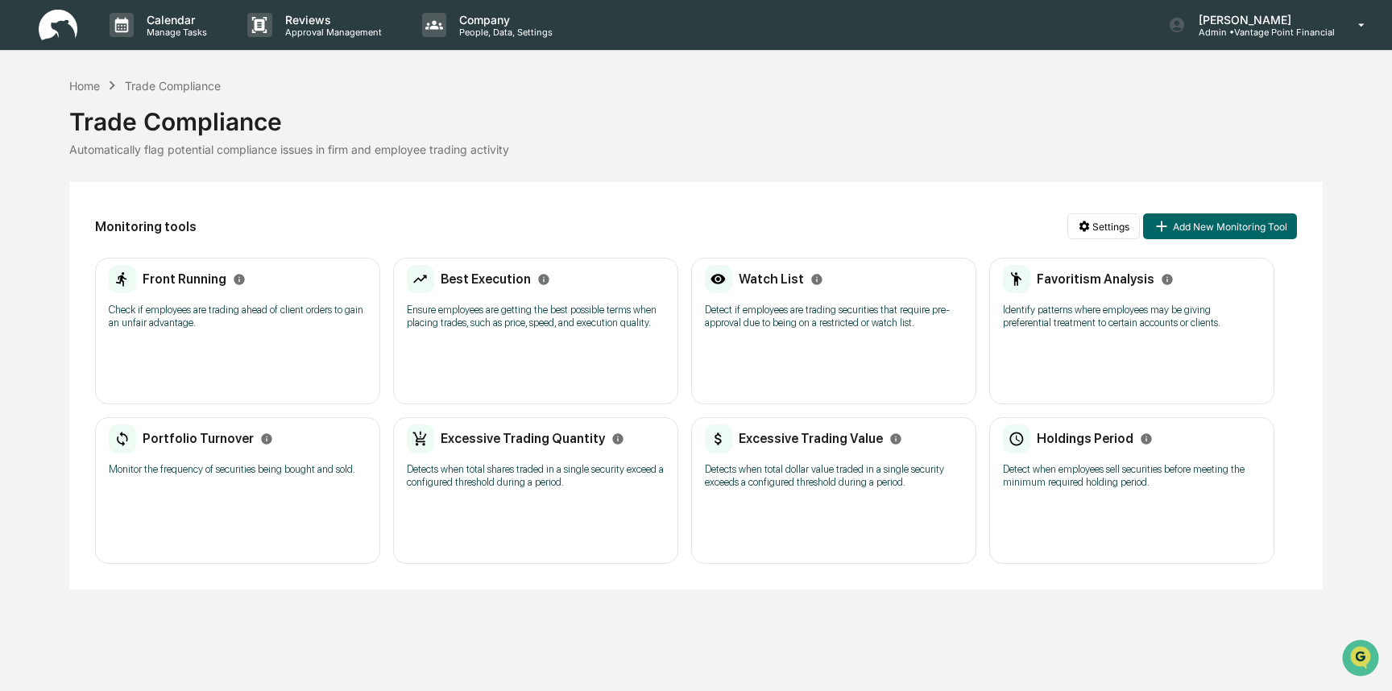
click at [574, 554] on div "Excessive Trading Quantity Detects when total shares traded in a single securit…" at bounding box center [535, 490] width 285 height 147
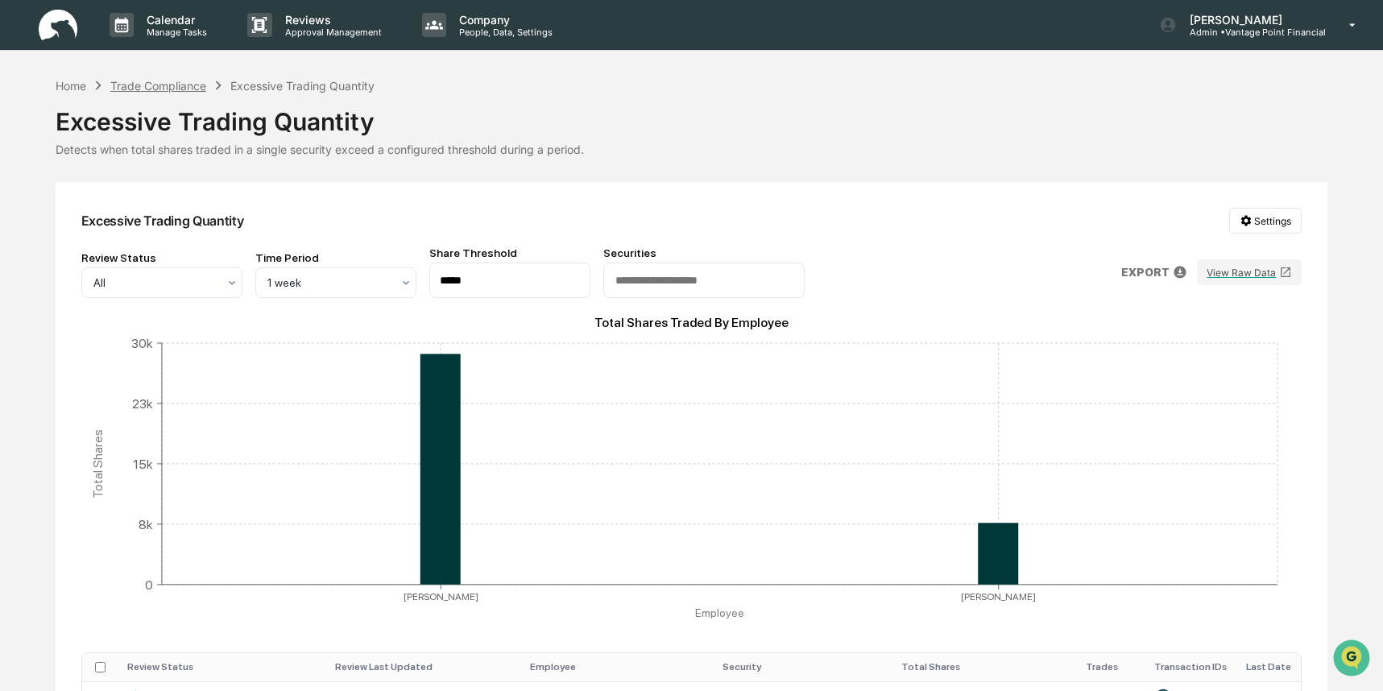
click at [165, 85] on div "Trade Compliance" at bounding box center [158, 86] width 96 height 14
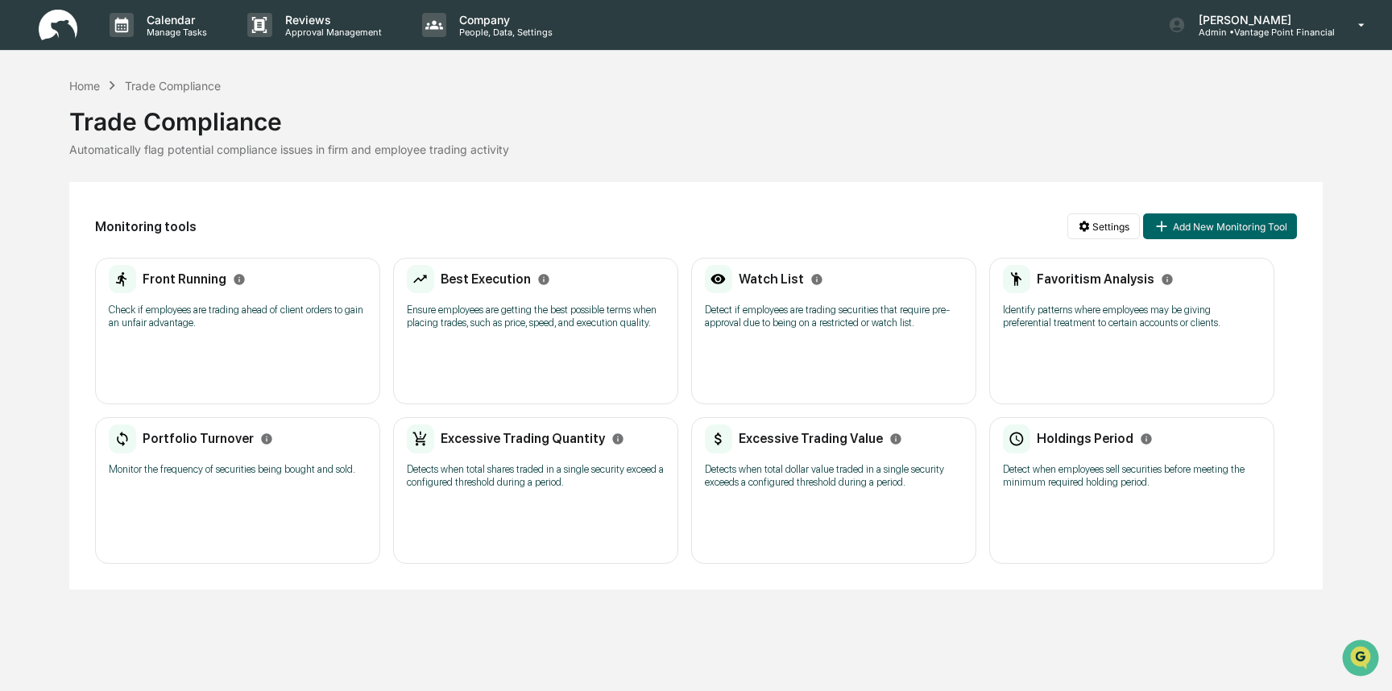
click at [807, 499] on div "Excessive Trading Value Detects when total dollar value traded in a single secu…" at bounding box center [834, 461] width 258 height 75
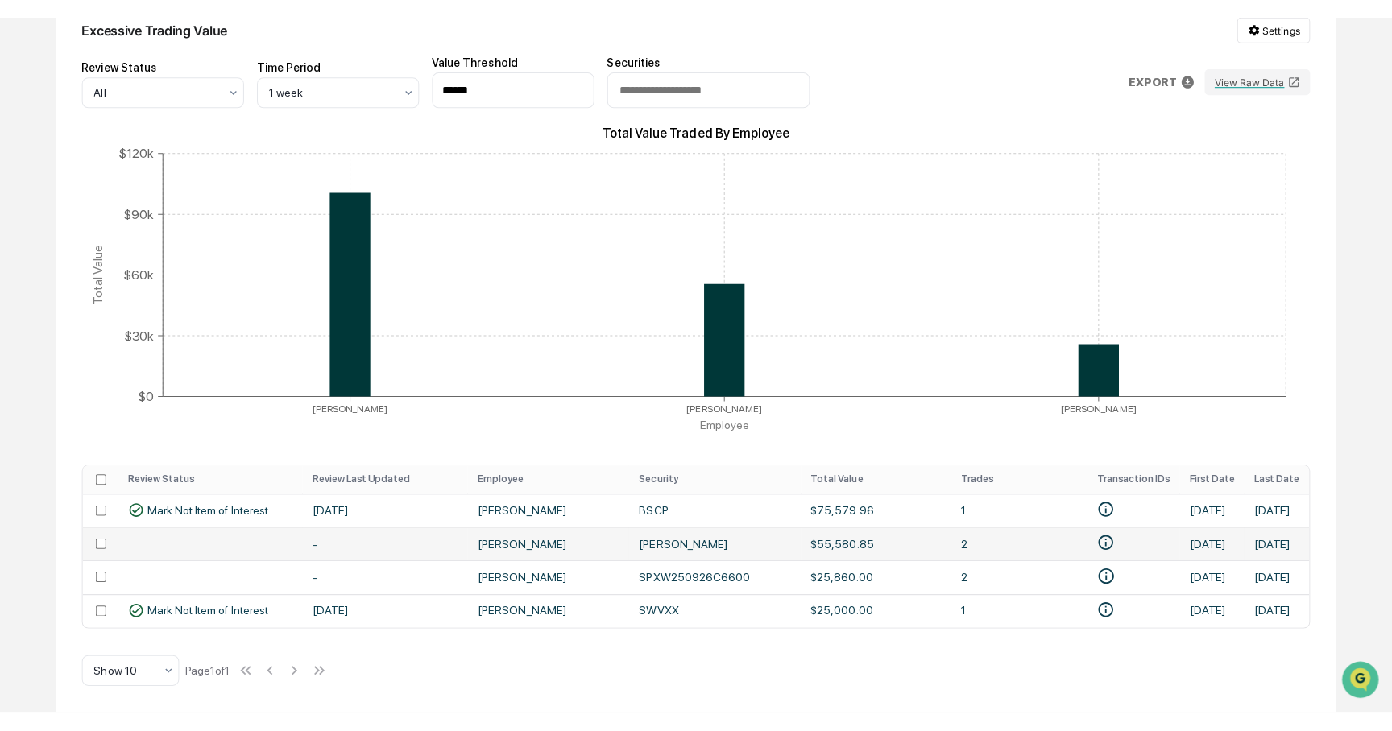
scroll to position [215, 0]
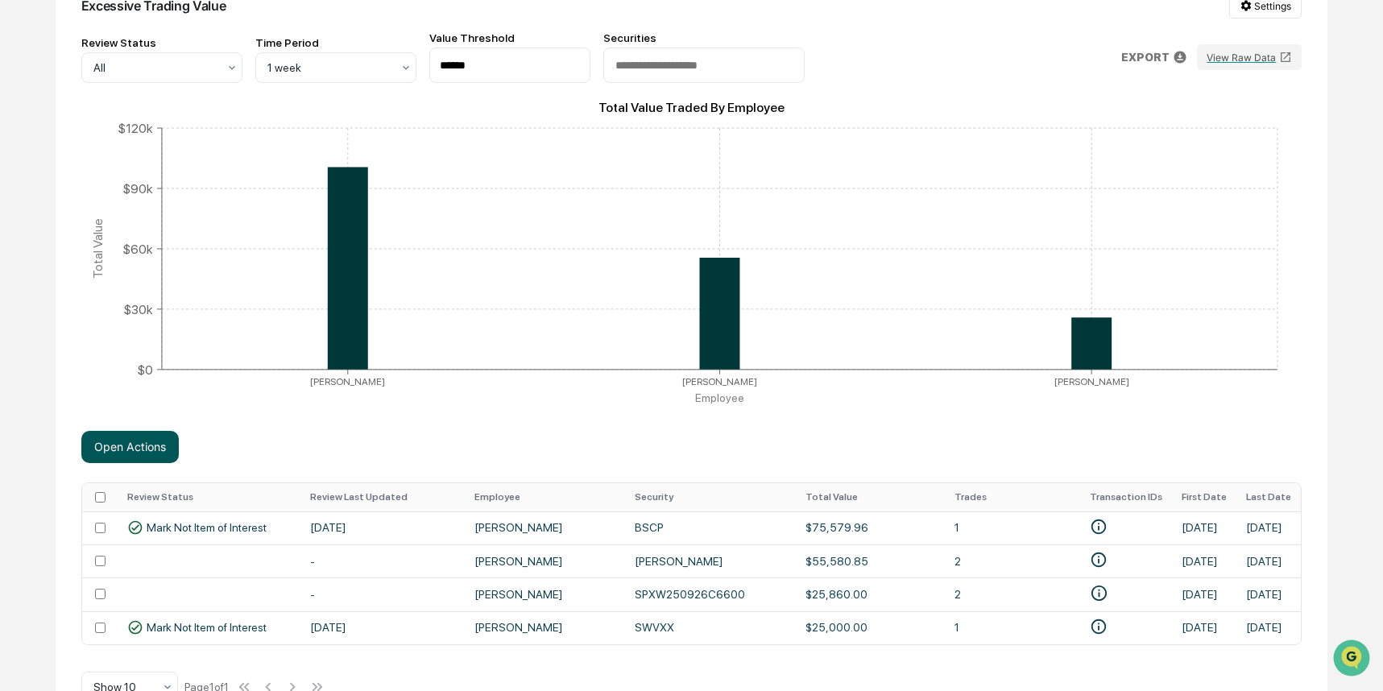
click at [122, 452] on button "Open Actions" at bounding box center [129, 447] width 97 height 32
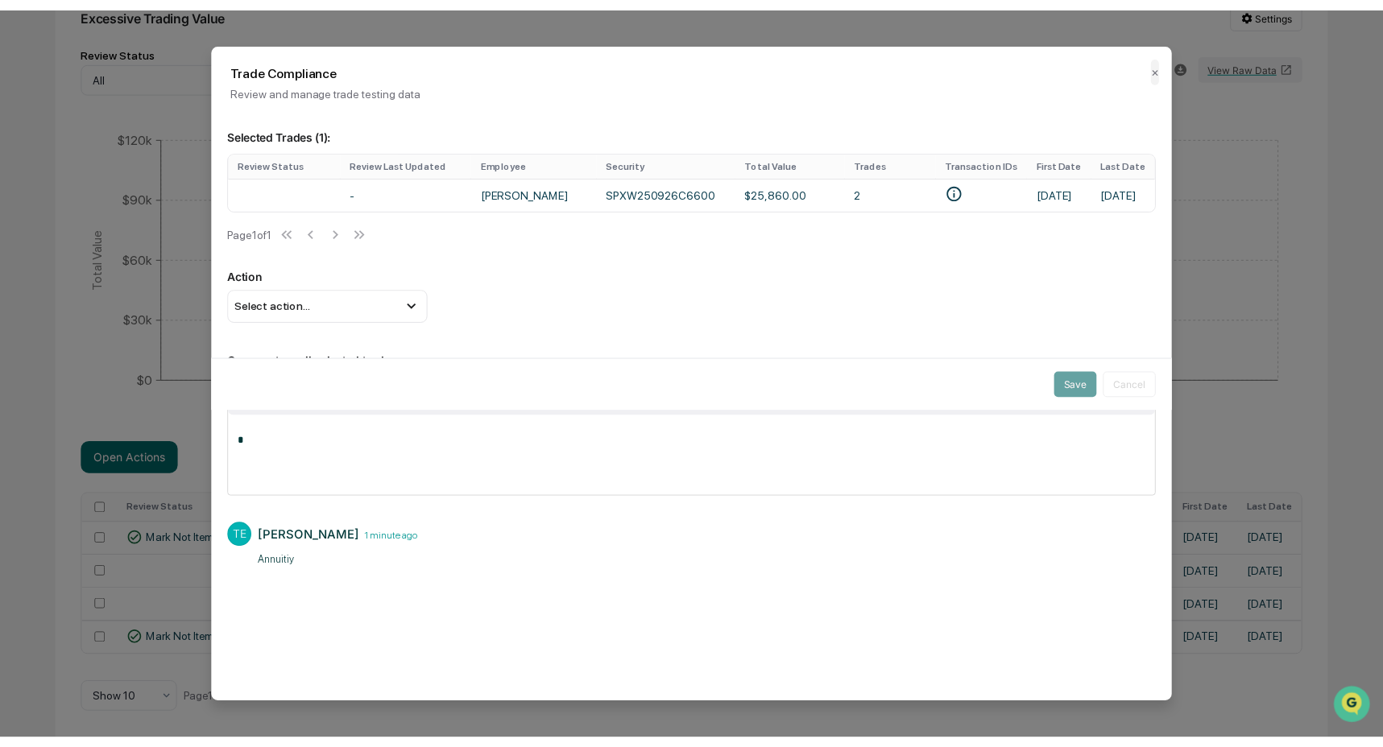
scroll to position [204, 0]
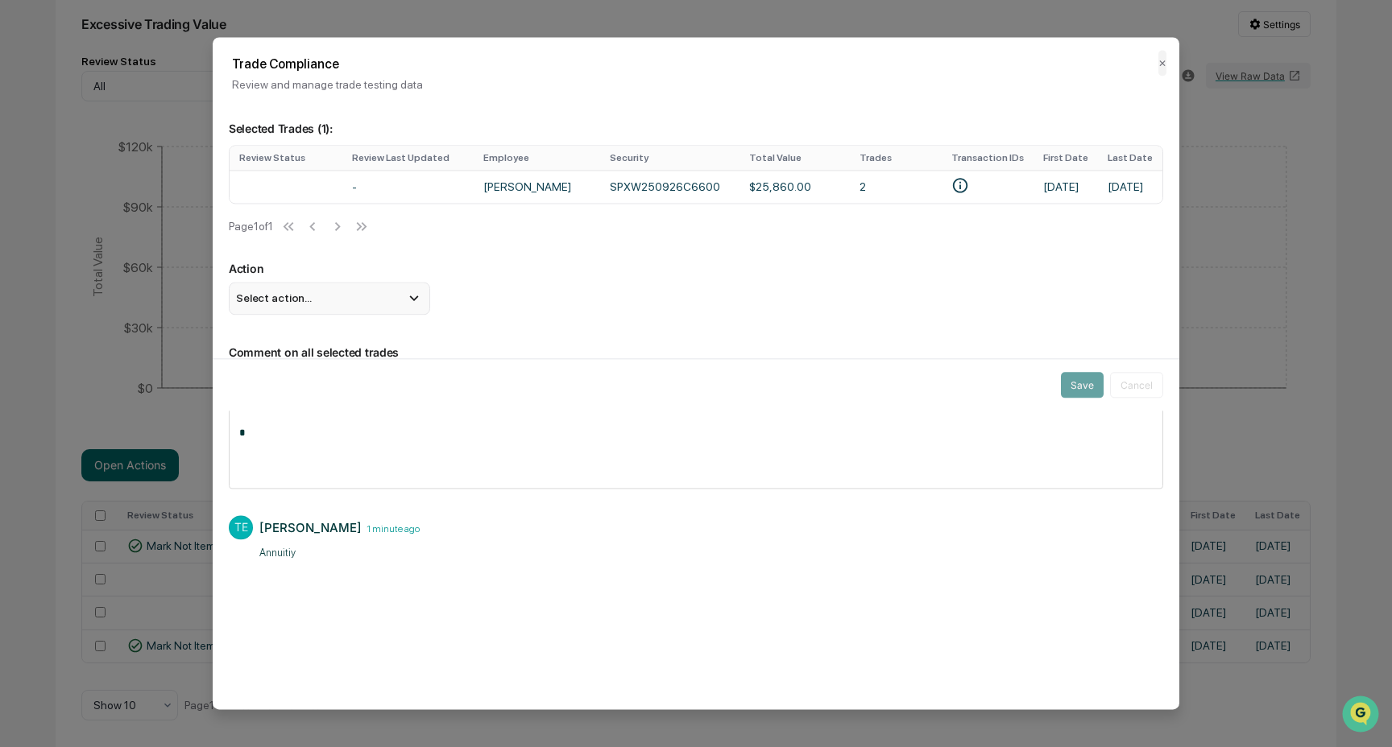
click at [414, 304] on icon at bounding box center [414, 299] width 18 height 18
click at [316, 358] on div "Save Cancel" at bounding box center [696, 384] width 967 height 52
click at [310, 359] on div "Save Cancel" at bounding box center [696, 384] width 967 height 52
click at [307, 315] on div "Select action..." at bounding box center [329, 299] width 201 height 32
click at [294, 356] on div "Mark Not Item of Interest" at bounding box center [329, 362] width 201 height 31
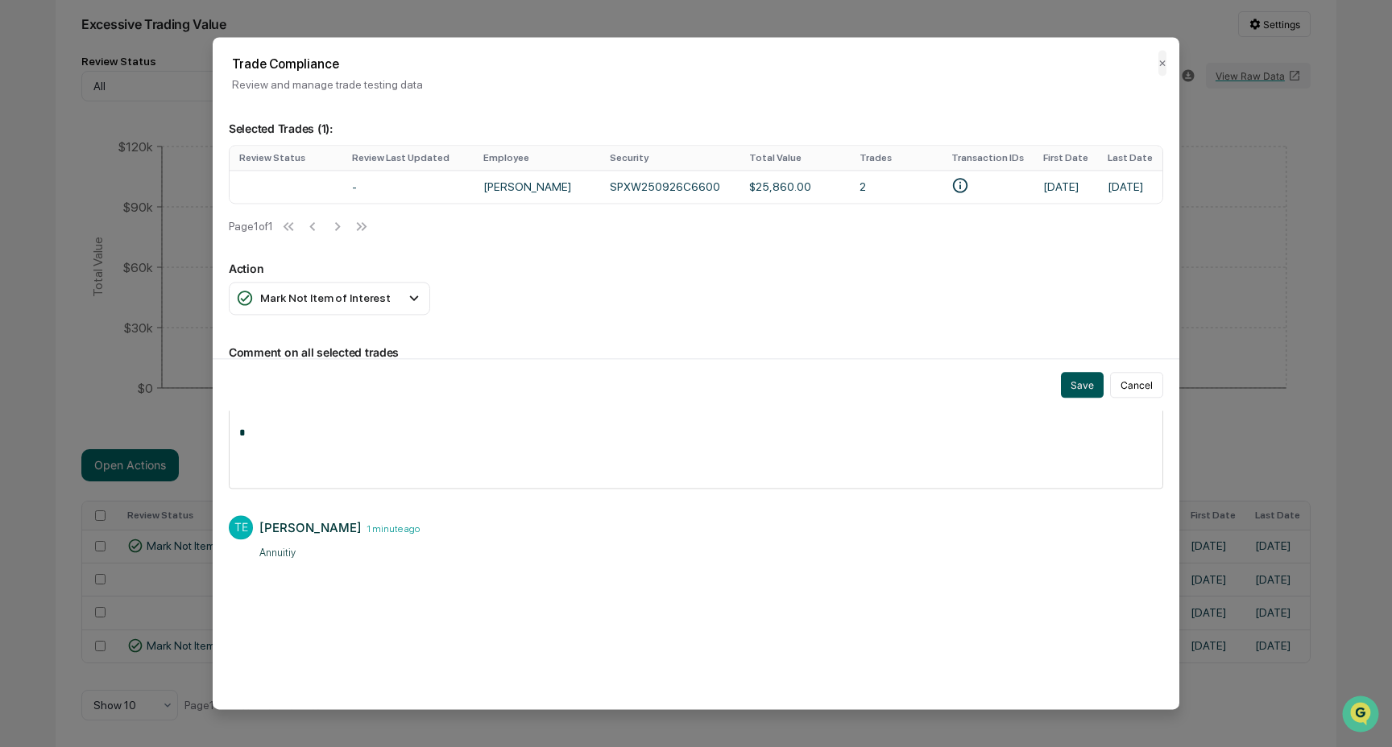
click at [1083, 386] on button "Save" at bounding box center [1082, 385] width 43 height 26
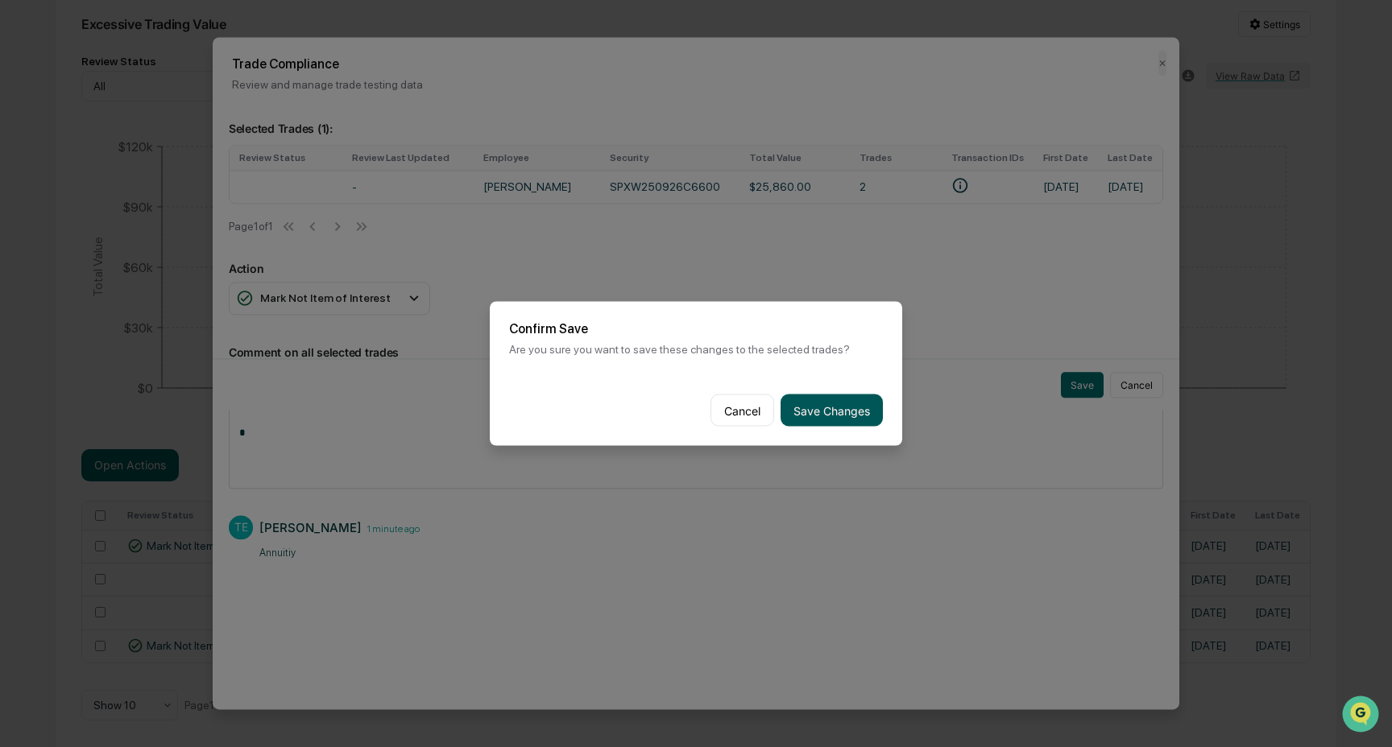
click at [840, 413] on button "Save Changes" at bounding box center [831, 411] width 102 height 32
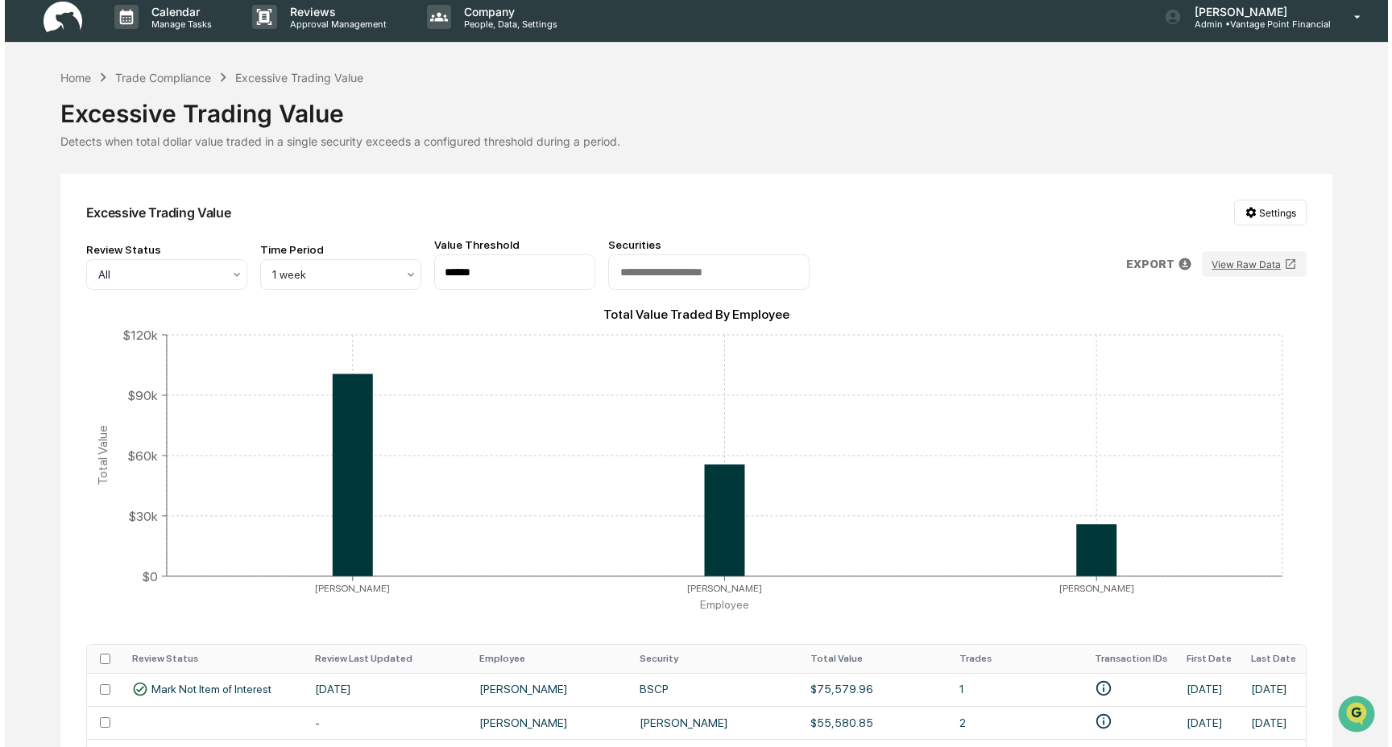
scroll to position [0, 0]
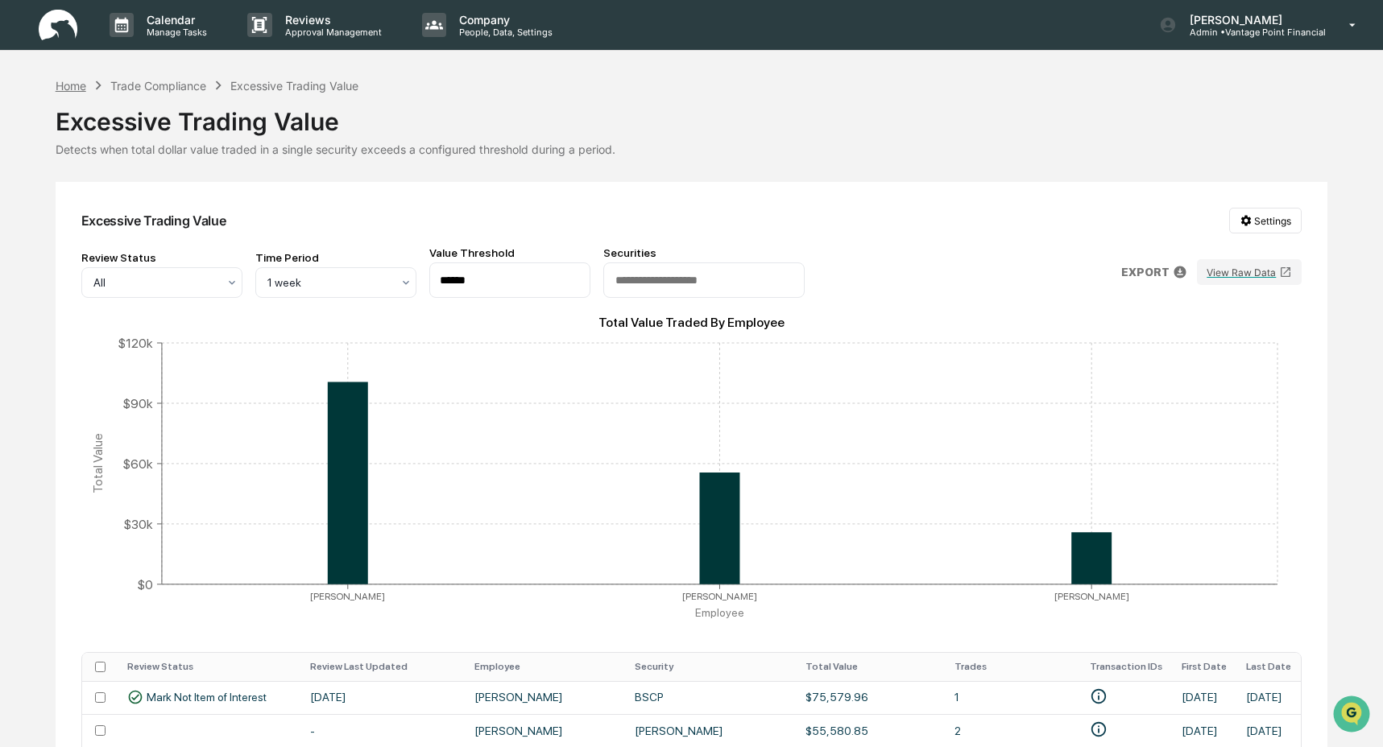
click at [69, 87] on div "Home" at bounding box center [71, 86] width 31 height 14
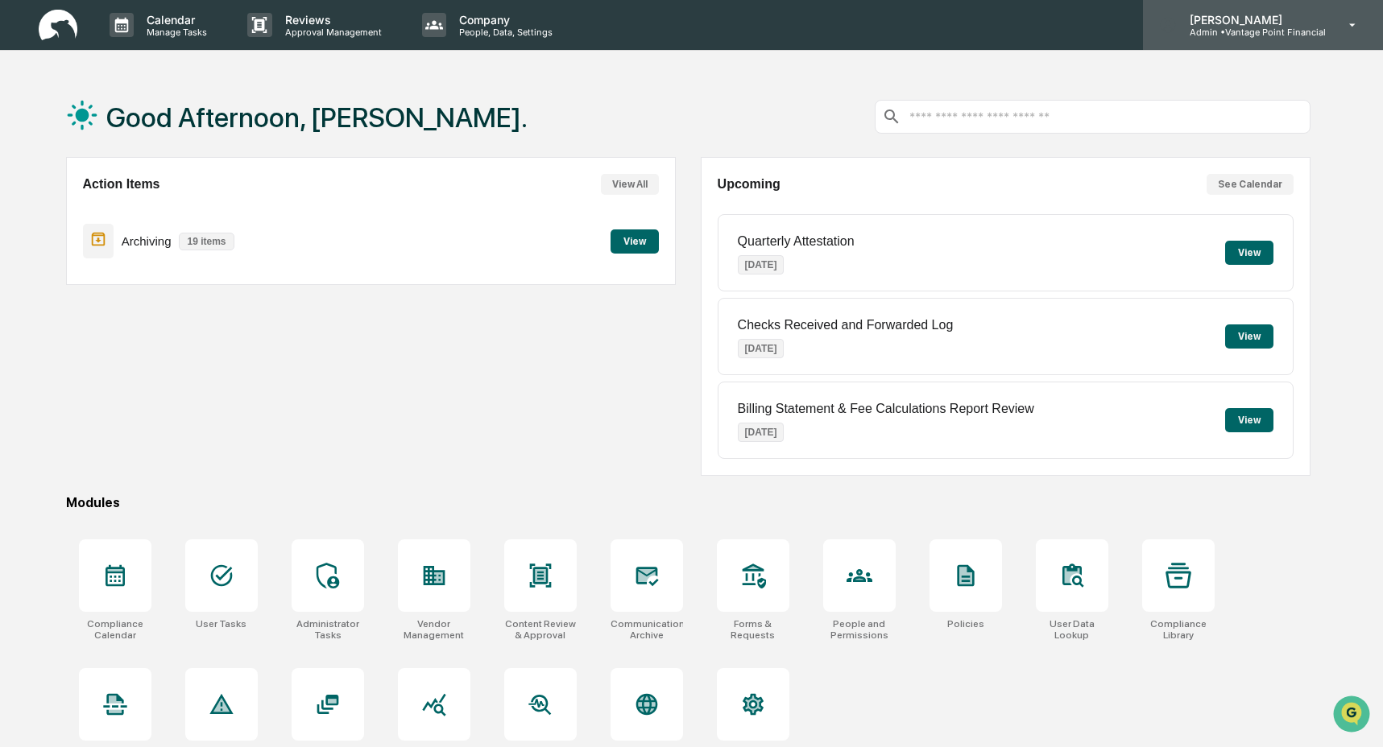
click at [1268, 24] on p "[PERSON_NAME]" at bounding box center [1251, 20] width 149 height 14
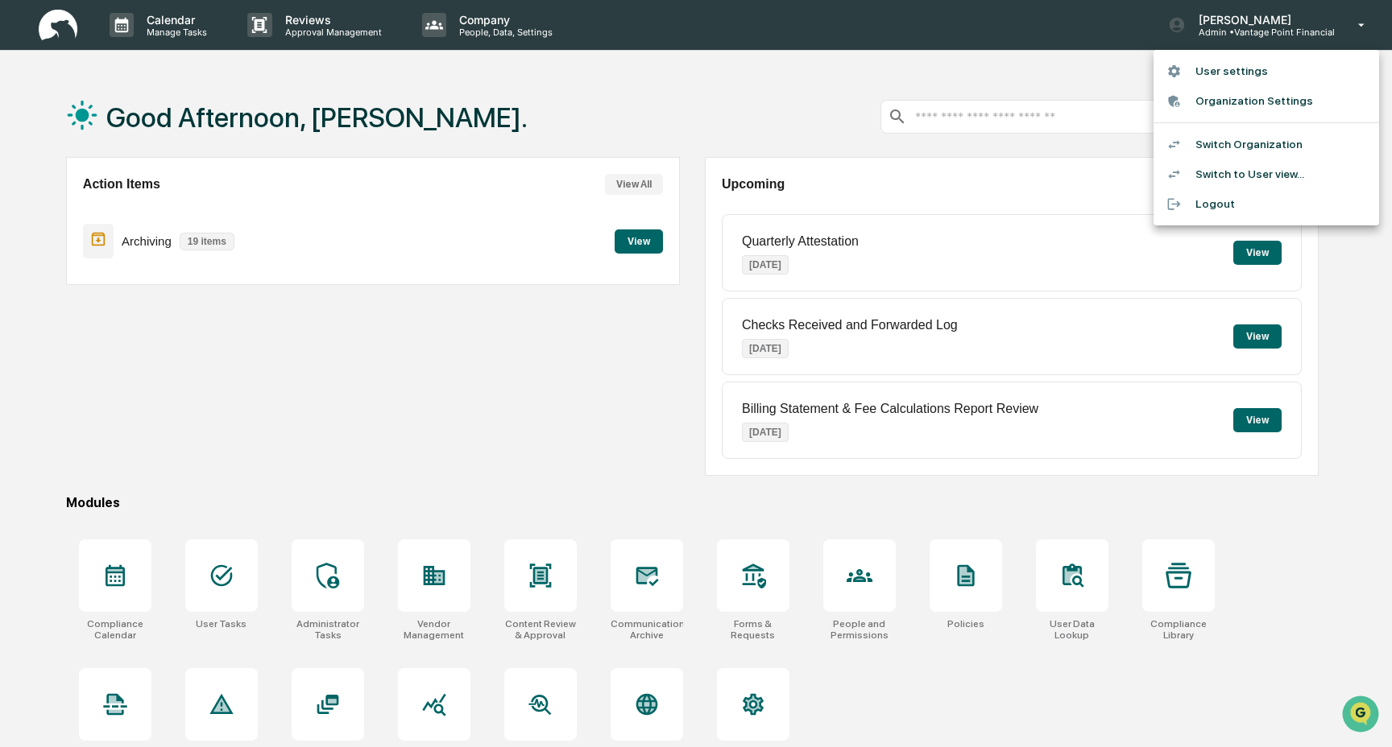
click at [1240, 138] on li "Switch Organization" at bounding box center [1266, 145] width 226 height 30
